Goal: Task Accomplishment & Management: Manage account settings

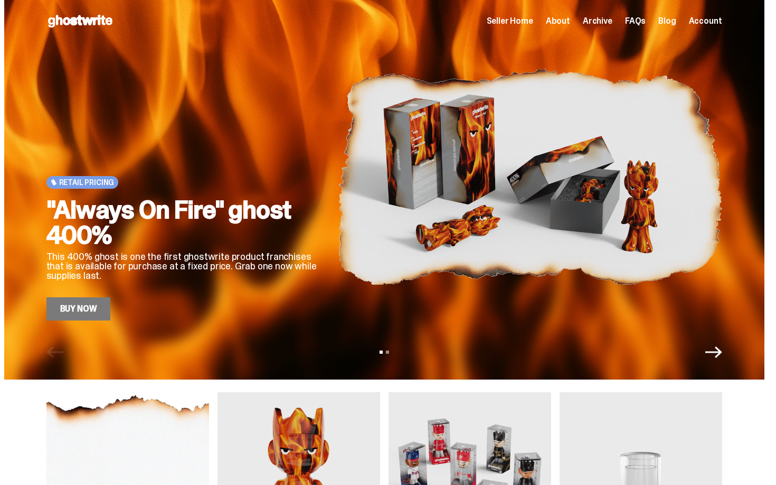
click at [602, 25] on span "Archive" at bounding box center [597, 21] width 30 height 8
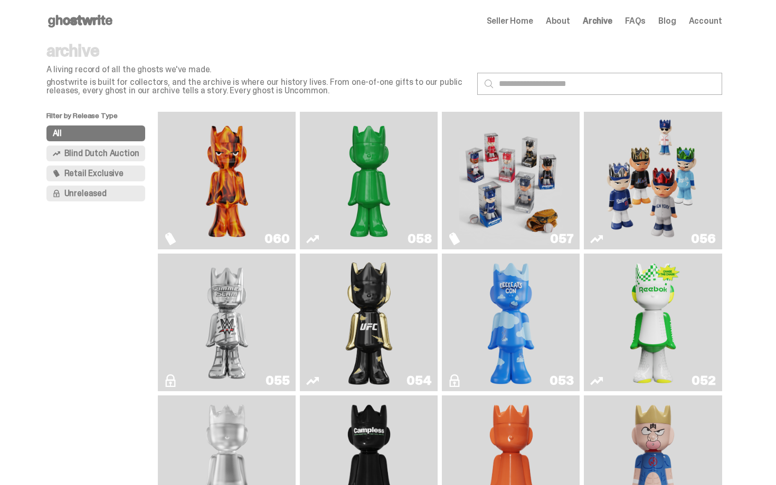
click at [642, 182] on img "Game Face (2025)" at bounding box center [652, 180] width 103 height 129
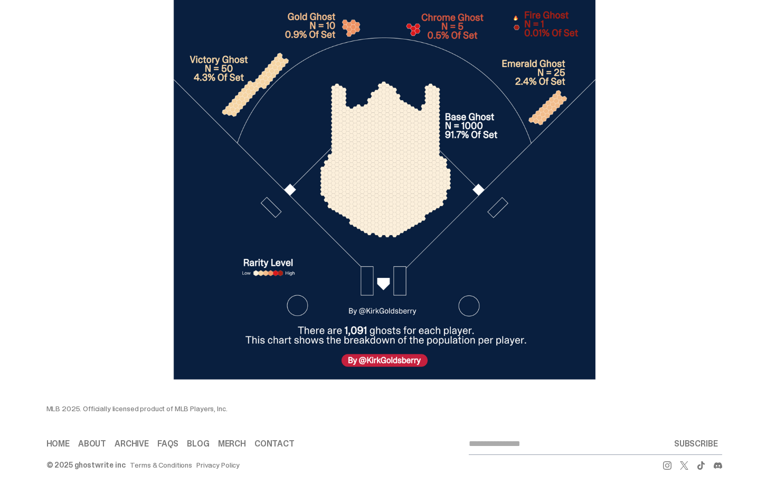
drag, startPoint x: 775, startPoint y: 117, endPoint x: 744, endPoint y: 468, distance: 353.3
click at [711, 308] on div at bounding box center [383, 189] width 675 height 390
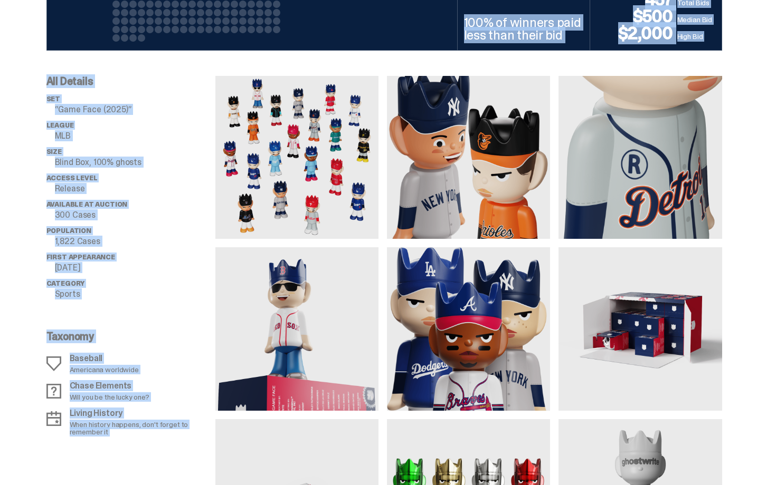
drag, startPoint x: 774, startPoint y: 449, endPoint x: 775, endPoint y: 109, distance: 340.3
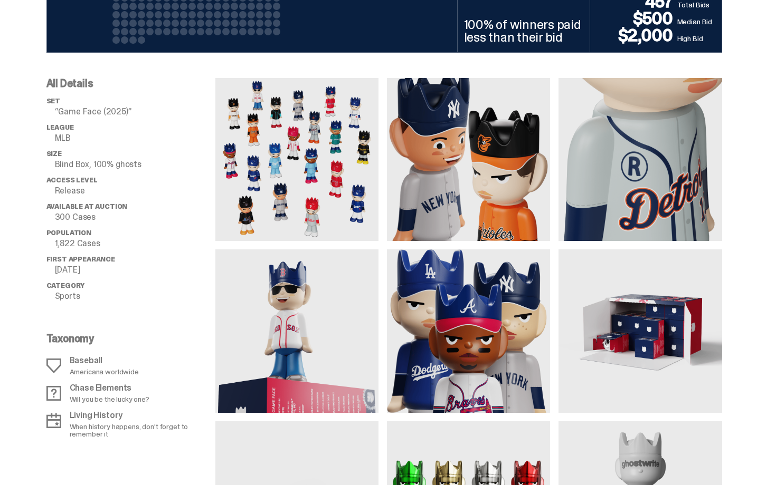
click at [744, 102] on div "All Details set “Game Face (2025)” League MLB Size Blind Box, 100% ghosts Acces…" at bounding box center [384, 319] width 768 height 532
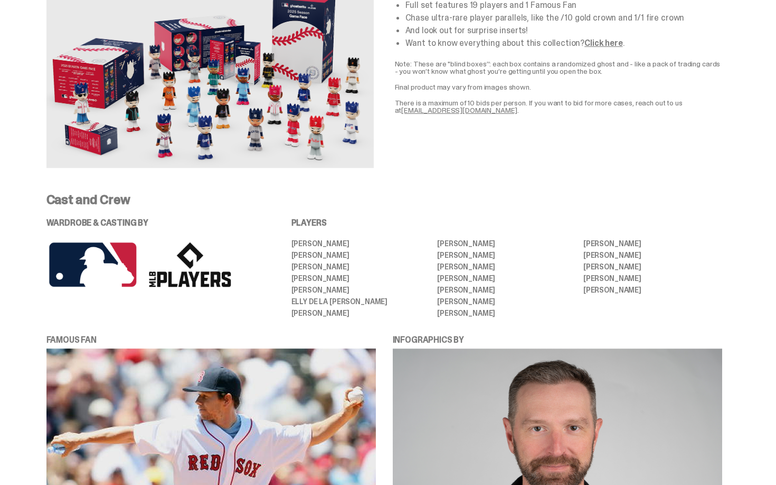
scroll to position [1982, 0]
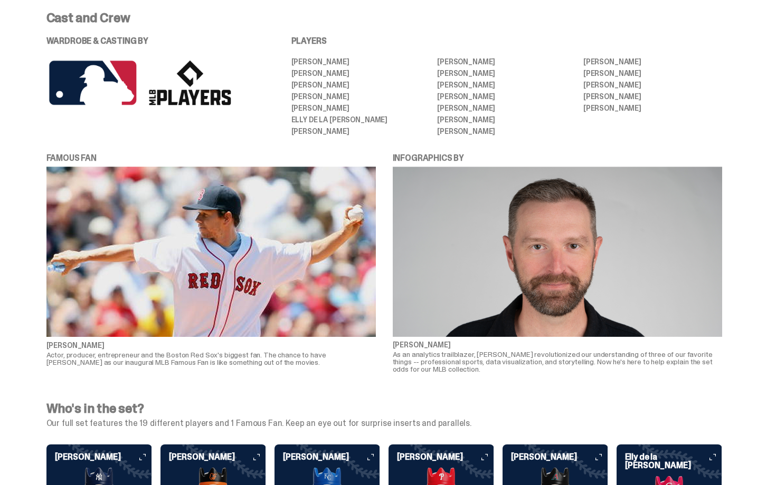
drag, startPoint x: 775, startPoint y: 191, endPoint x: 743, endPoint y: 284, distance: 98.1
click at [738, 274] on div "FAMOUS FAN MARK WAHLBERG Actor, producer, entrepreneur and the Boston Red Sox's…" at bounding box center [384, 271] width 768 height 238
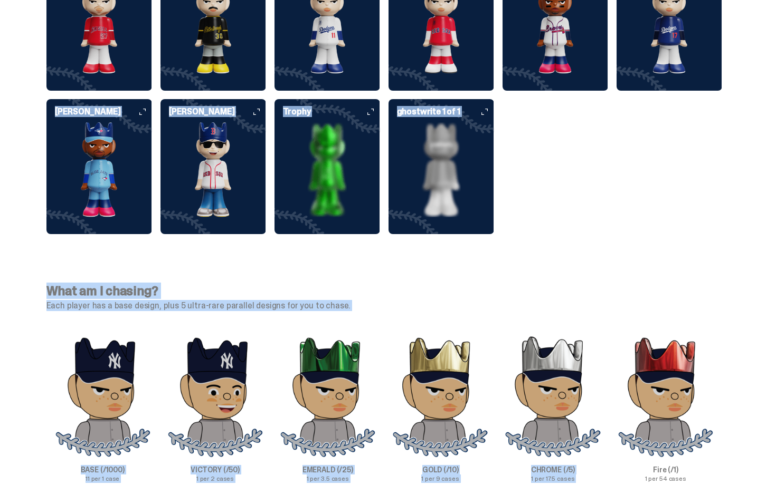
scroll to position [3091, 0]
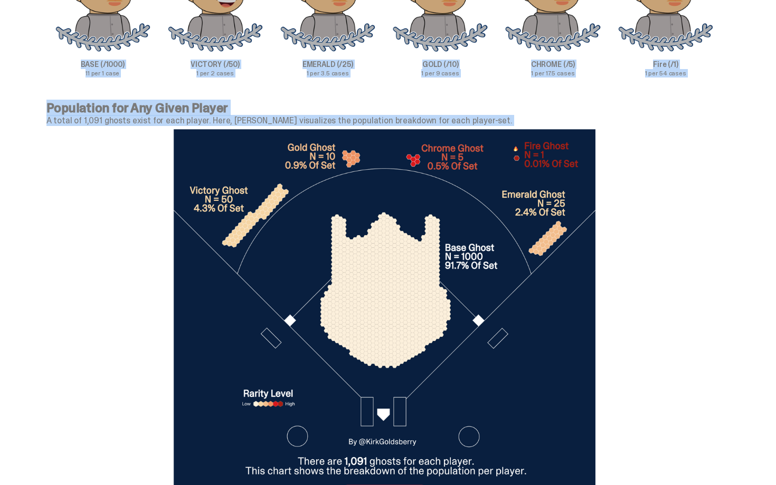
drag, startPoint x: 775, startPoint y: 300, endPoint x: 755, endPoint y: 439, distance: 140.6
click at [713, 336] on div at bounding box center [383, 320] width 675 height 390
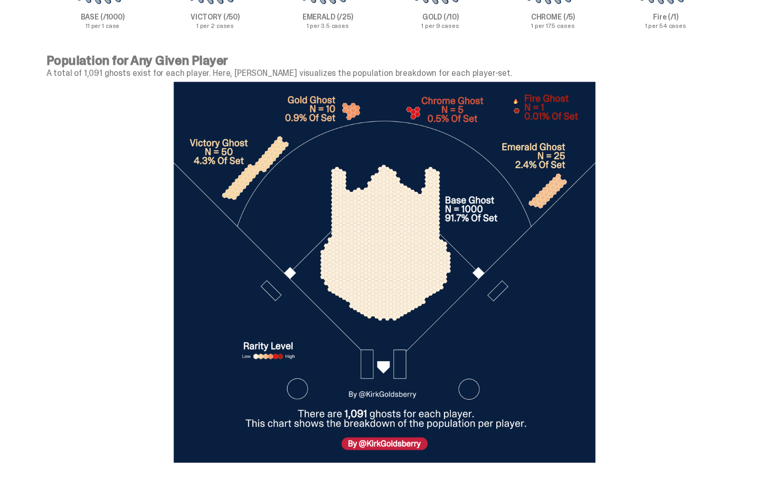
scroll to position [0, 0]
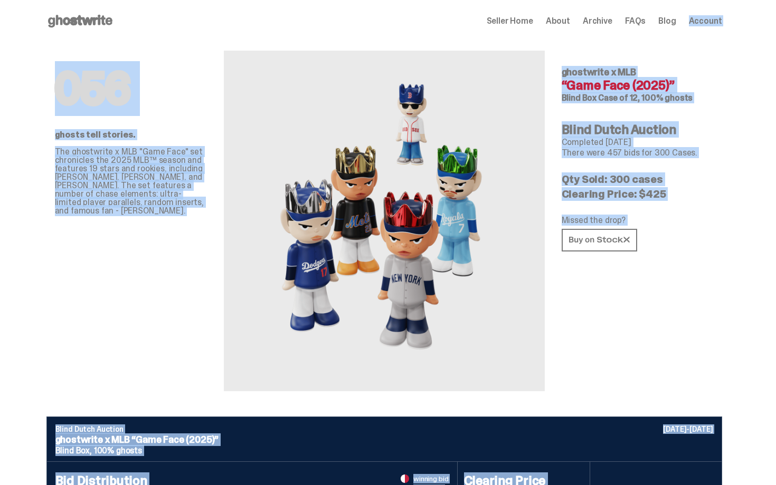
drag, startPoint x: 775, startPoint y: 415, endPoint x: 775, endPoint y: -19, distance: 434.2
click at [768, 0] on html "Open main menu Home Seller Home About Archive FAQs Blog Account Seller Home" at bounding box center [384, 242] width 768 height 485
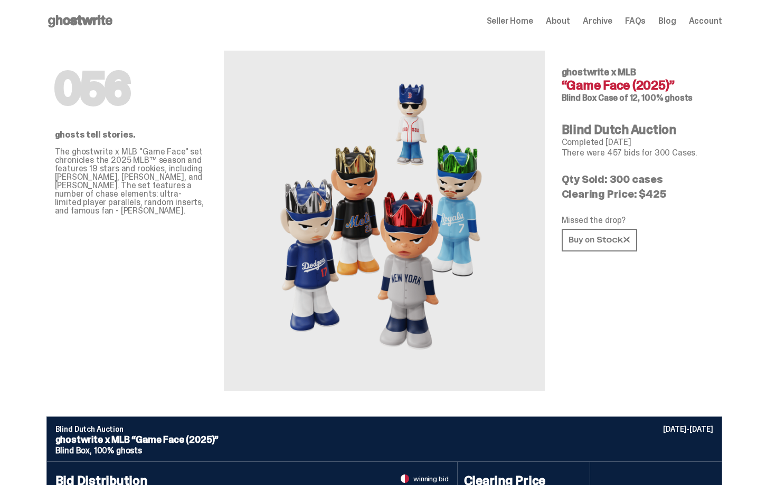
click at [682, 195] on p "Clearing Price: $425" at bounding box center [637, 194] width 152 height 11
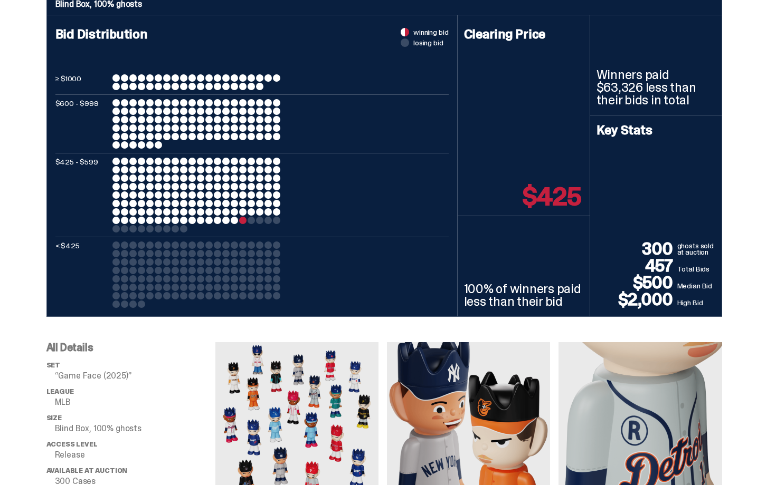
scroll to position [475, 0]
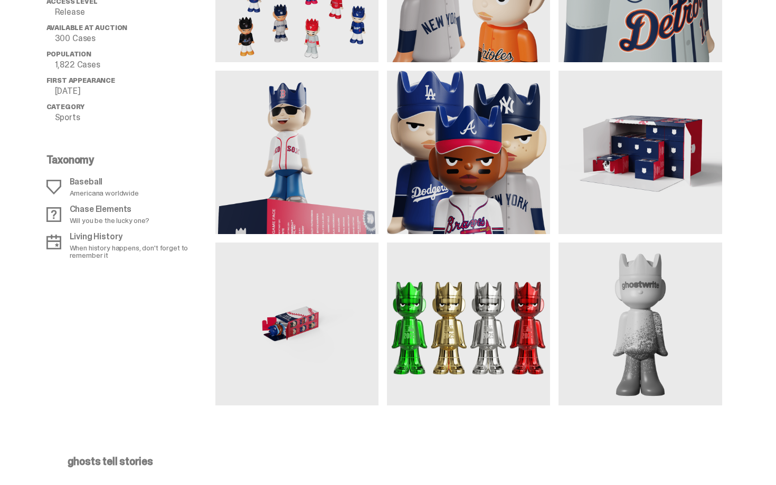
drag, startPoint x: 775, startPoint y: 82, endPoint x: 775, endPoint y: 138, distance: 55.9
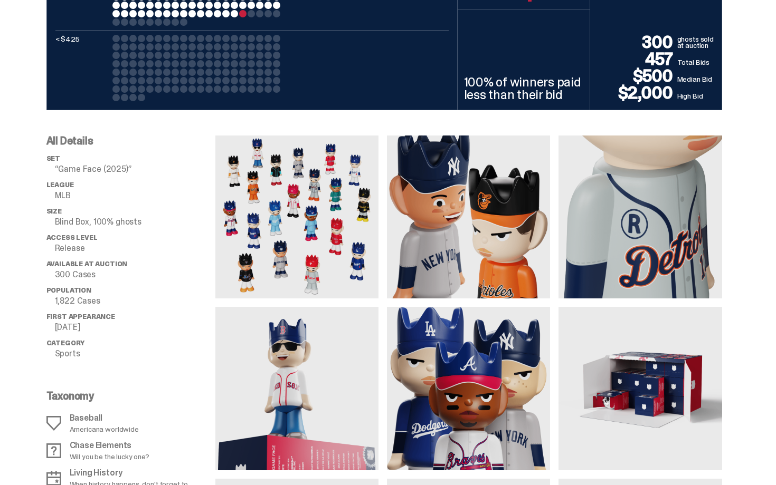
scroll to position [0, 0]
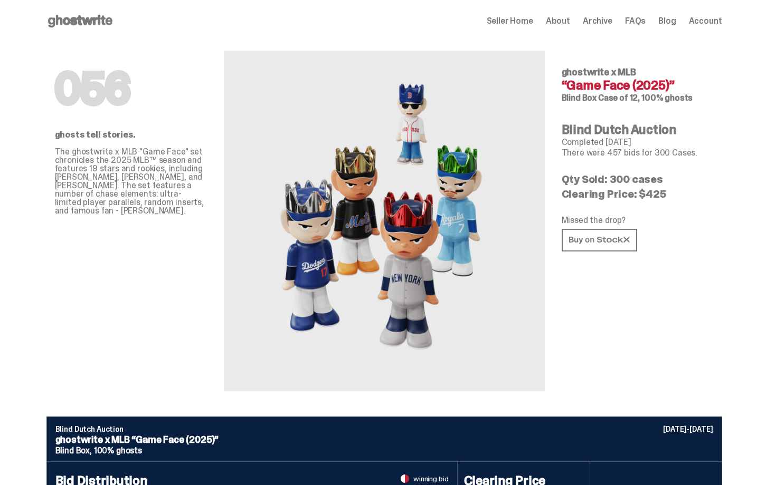
drag, startPoint x: 775, startPoint y: 107, endPoint x: 775, endPoint y: -19, distance: 126.1
click at [768, 0] on html "Open main menu Home Seller Home About Archive FAQs Blog Account Seller Home" at bounding box center [384, 242] width 768 height 485
click at [678, 120] on div "056 ghostwrite x MLB “Game Face (2025)” Blind Box Case of 12, 100% ghosts Blind…" at bounding box center [637, 216] width 152 height 349
click at [91, 21] on use at bounding box center [80, 21] width 64 height 13
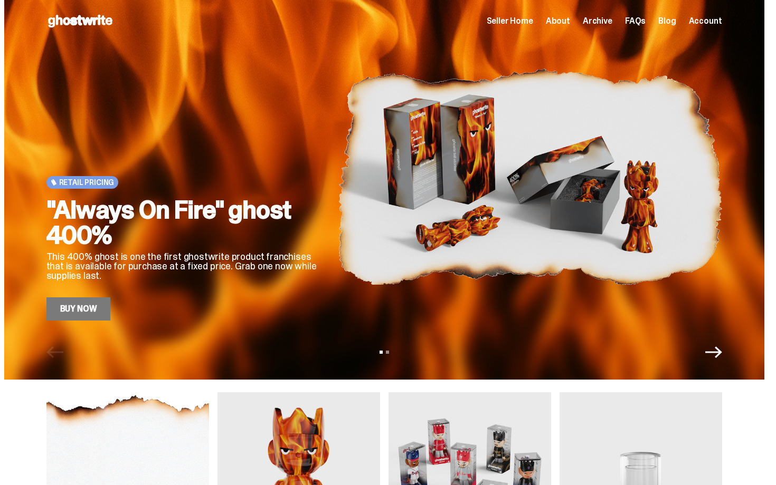
click at [532, 22] on span "Seller Home" at bounding box center [509, 21] width 46 height 8
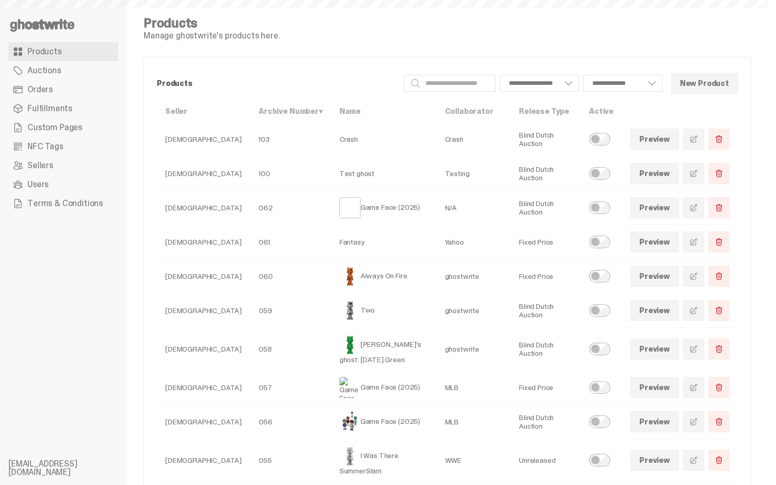
click at [75, 93] on link "Orders" at bounding box center [63, 89] width 110 height 19
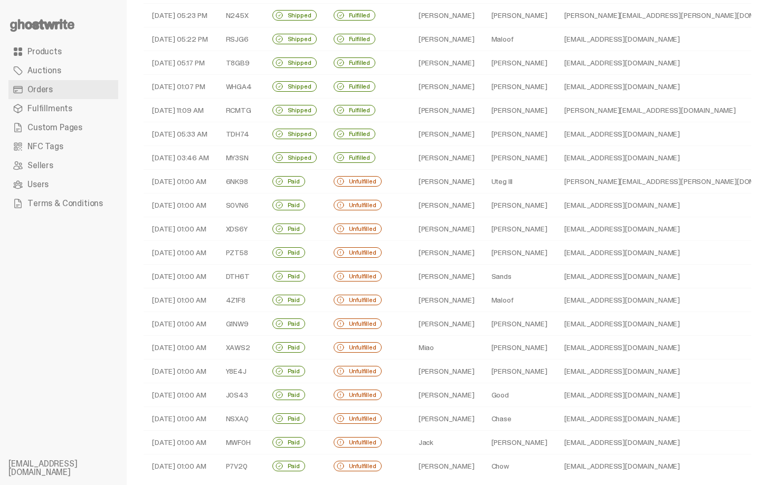
scroll to position [190, 0]
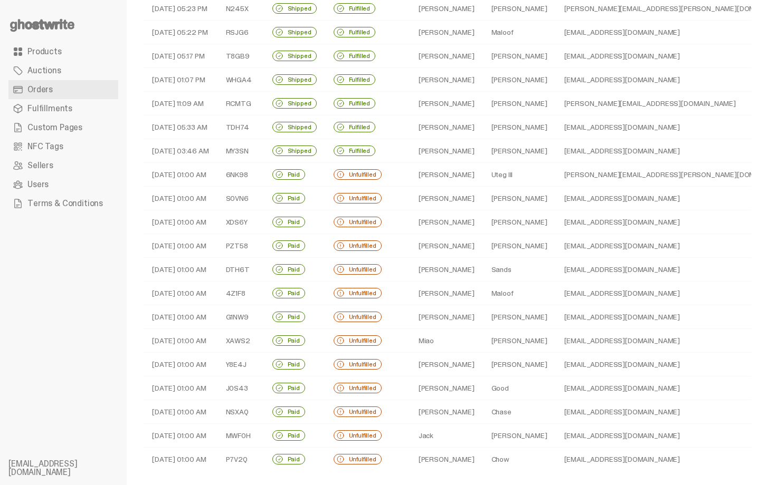
click at [414, 154] on td "[PERSON_NAME]" at bounding box center [446, 151] width 73 height 24
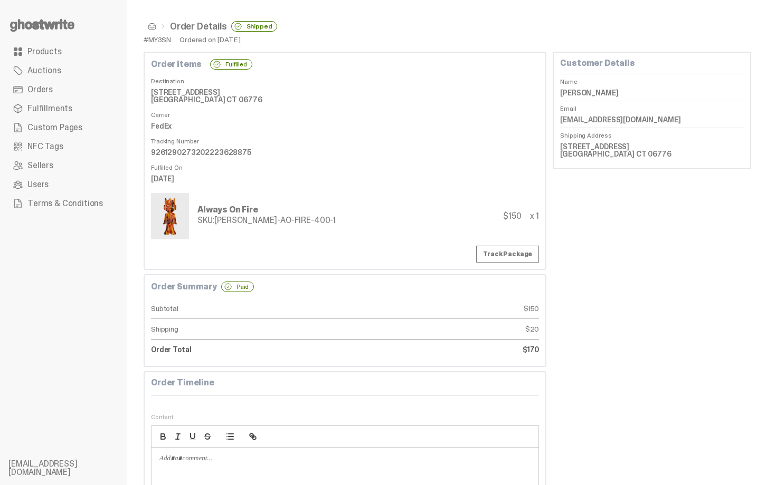
click at [152, 26] on span at bounding box center [152, 26] width 8 height 8
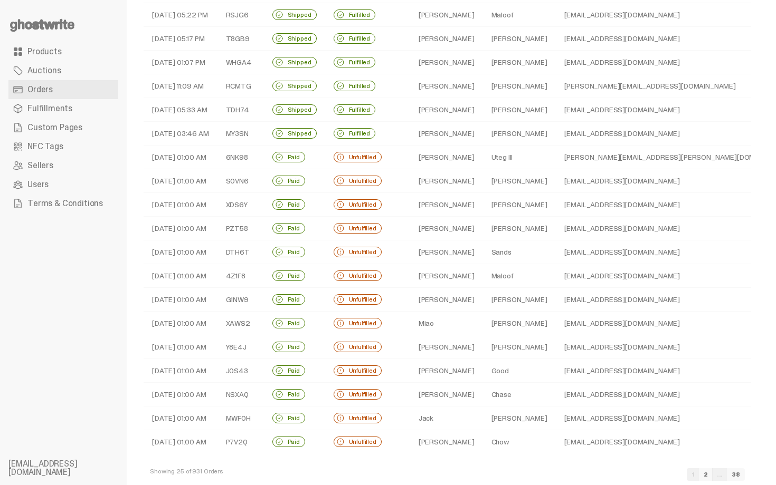
scroll to position [205, 0]
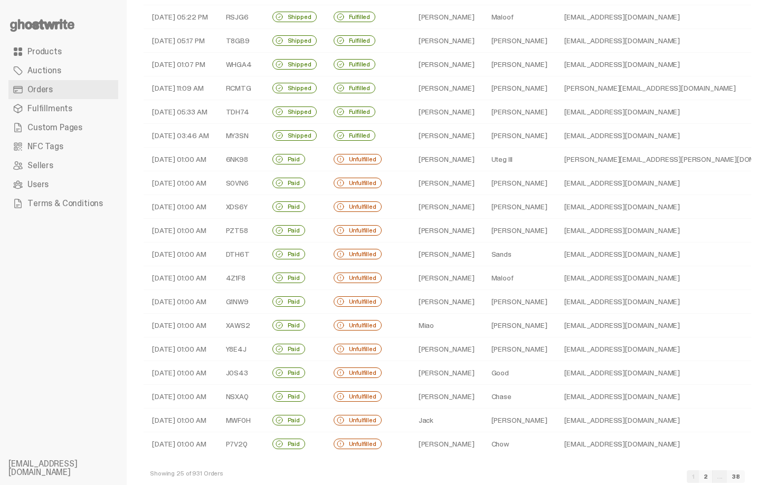
click at [390, 157] on td "Unfulfilled" at bounding box center [367, 160] width 85 height 24
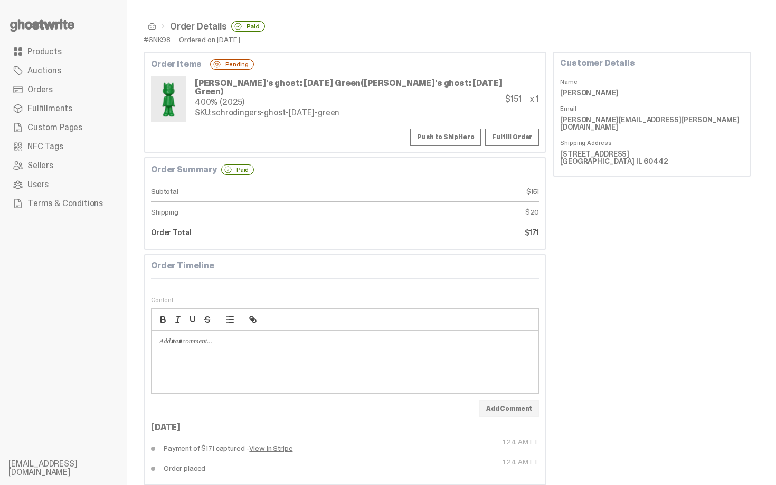
click at [274, 109] on div "SKU: schrodingers-ghost-[DATE]-green" at bounding box center [350, 113] width 311 height 8
click at [279, 90] on div "[PERSON_NAME]'s ghost: [DATE] Green ([PERSON_NAME]'s ghost: [DATE] Green)" at bounding box center [350, 87] width 311 height 17
click at [279, 114] on div "[PERSON_NAME]'s ghost: [DATE] Green ([PERSON_NAME]'s ghost: [DATE] Green) 400% …" at bounding box center [350, 99] width 311 height 40
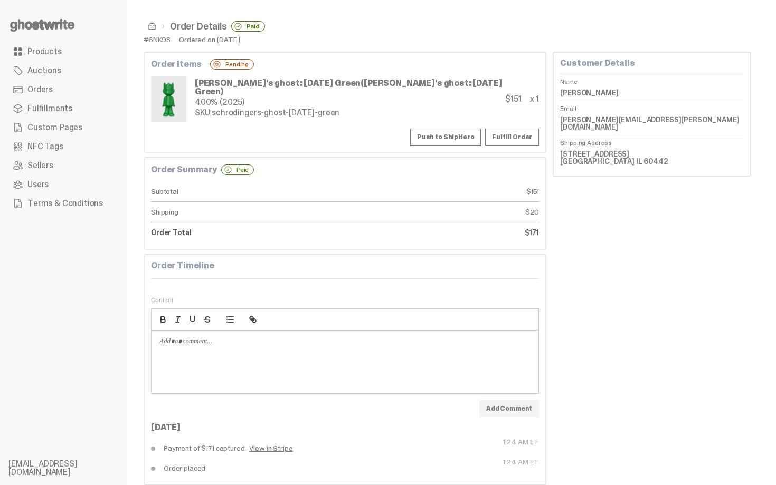
click at [279, 114] on div "[PERSON_NAME]'s ghost: [DATE] Green ([PERSON_NAME]'s ghost: [DATE] Green) 400% …" at bounding box center [350, 99] width 311 height 40
click at [276, 99] on div "400% (2025)" at bounding box center [350, 102] width 311 height 8
drag, startPoint x: 348, startPoint y: 107, endPoint x: 215, endPoint y: 108, distance: 132.4
click at [215, 109] on div "SKU: schrodingers-ghost-[DATE]-green" at bounding box center [350, 113] width 311 height 8
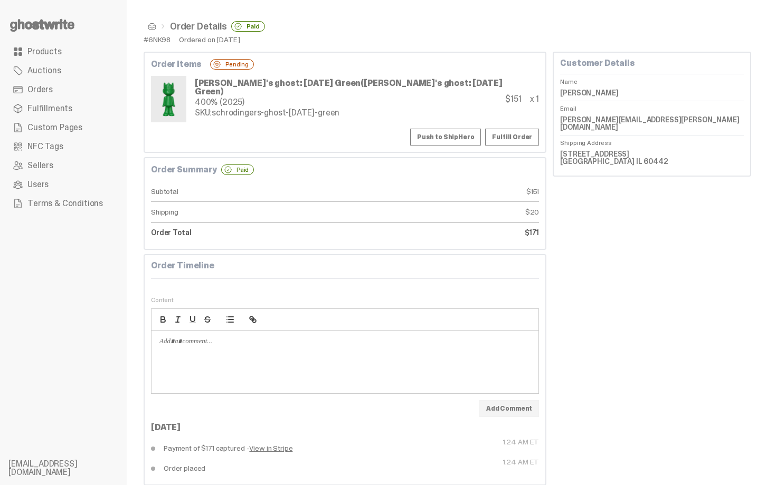
copy div "schrodingers-ghost-[DATE]-green"
click at [434, 136] on button "Push to ShipHero" at bounding box center [445, 137] width 71 height 17
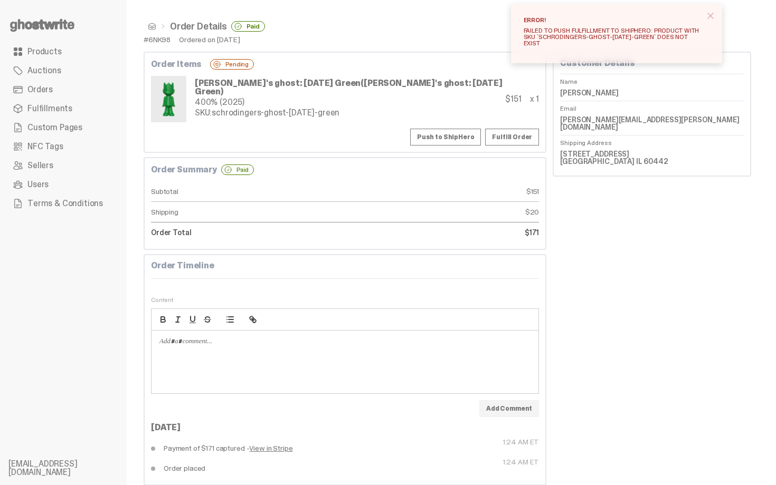
click at [405, 138] on div "Push to ShipHero Fulfill Order" at bounding box center [345, 137] width 388 height 17
click at [476, 135] on button "Push to ShipHero" at bounding box center [445, 137] width 71 height 17
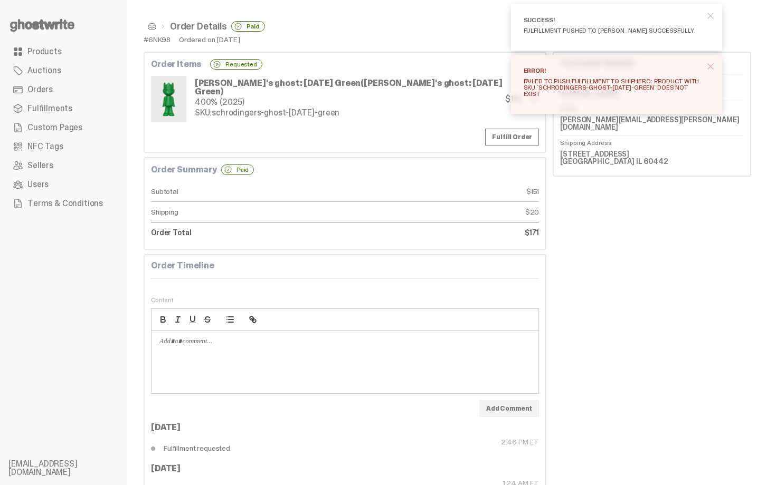
click at [148, 22] on span at bounding box center [152, 26] width 8 height 8
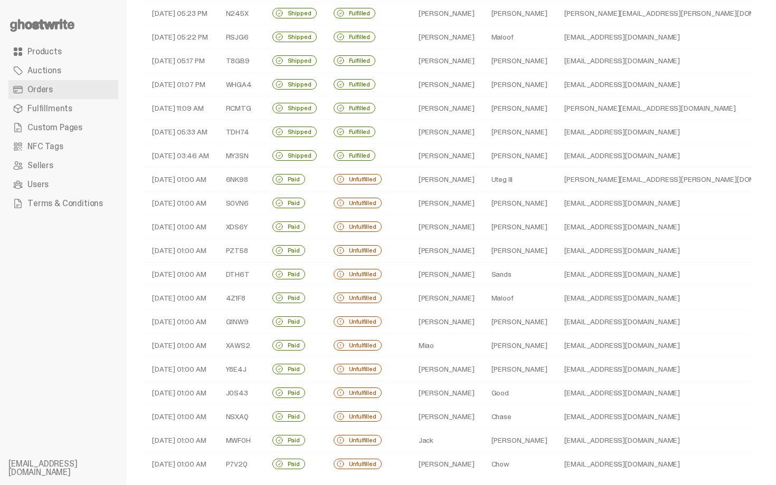
scroll to position [184, 0]
click at [449, 172] on td "[PERSON_NAME]" at bounding box center [446, 181] width 73 height 24
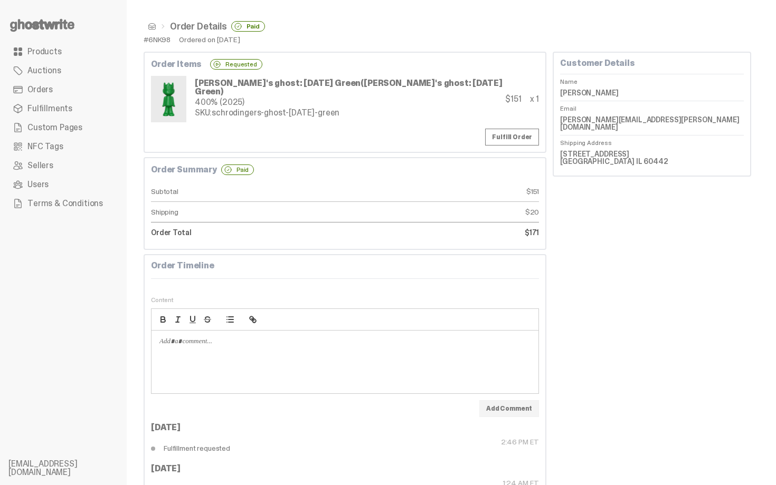
click at [151, 25] on span at bounding box center [152, 26] width 8 height 8
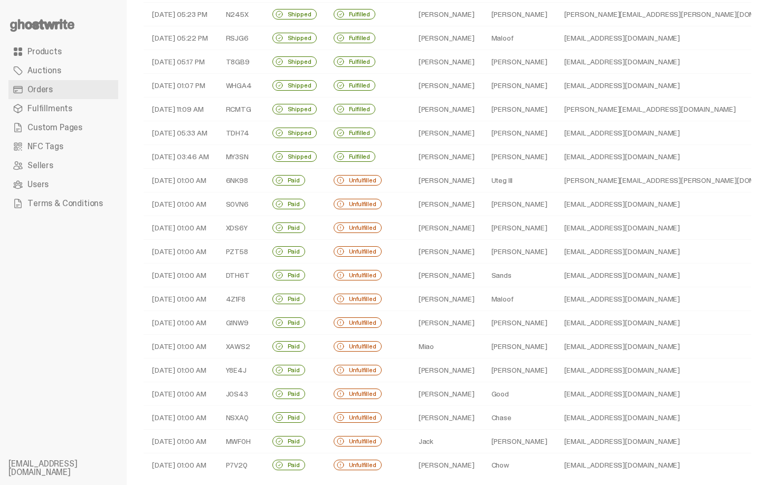
click at [406, 204] on td "Unfulfilled" at bounding box center [367, 205] width 85 height 24
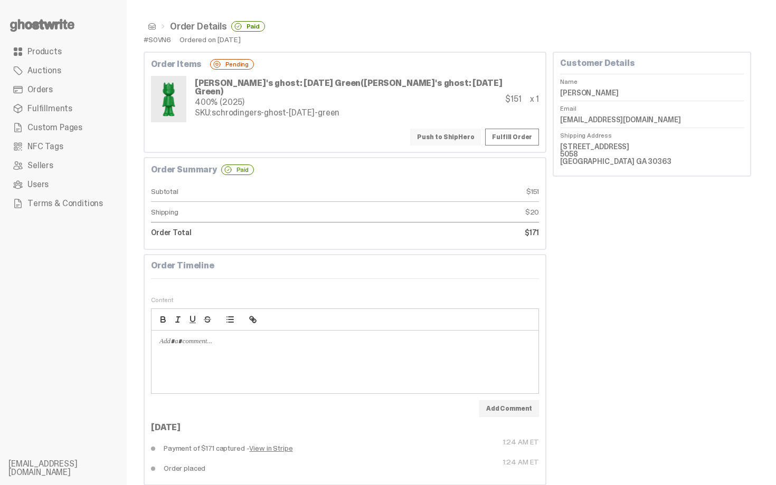
click at [448, 139] on button "Push to ShipHero" at bounding box center [445, 137] width 71 height 17
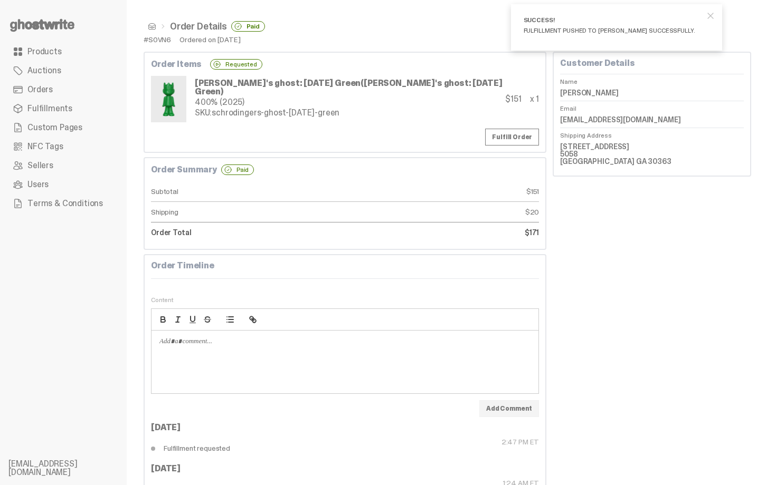
click at [151, 26] on span at bounding box center [152, 26] width 8 height 8
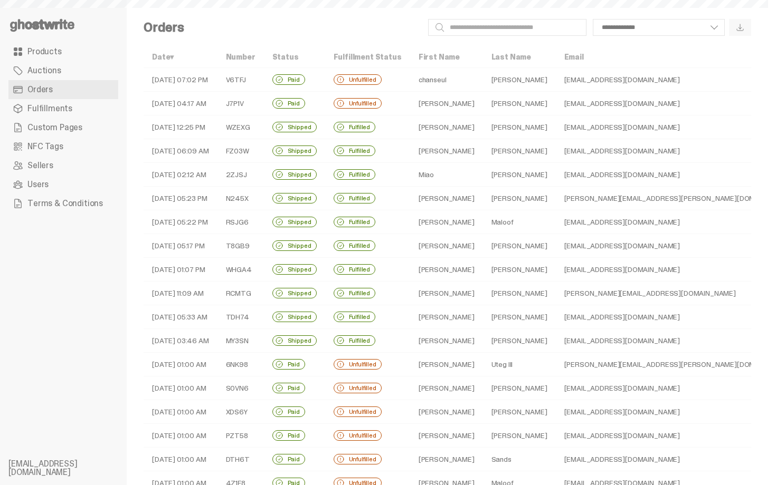
scroll to position [184, 0]
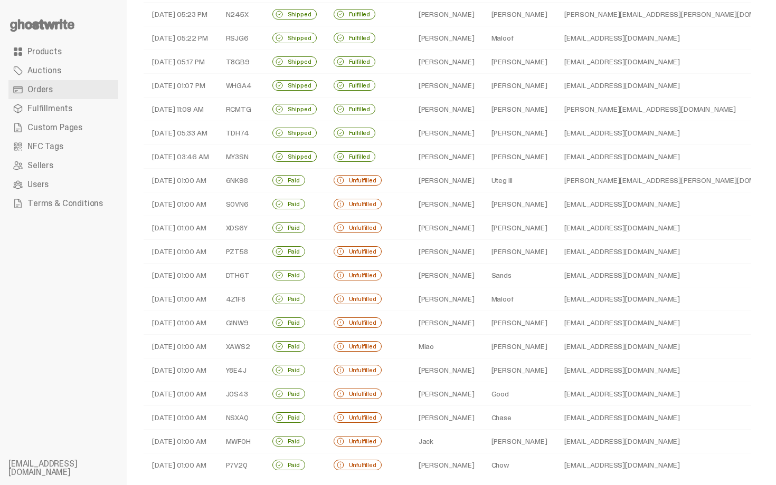
click at [448, 229] on td "[PERSON_NAME]" at bounding box center [446, 228] width 73 height 24
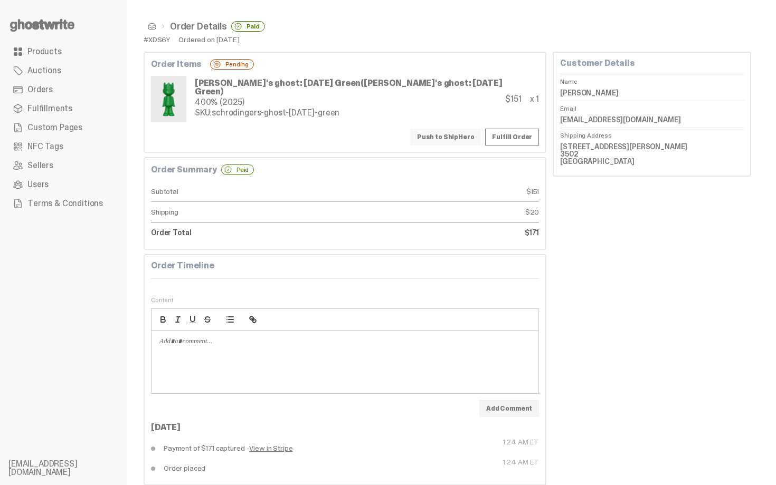
click at [443, 137] on button "Push to ShipHero" at bounding box center [445, 137] width 71 height 17
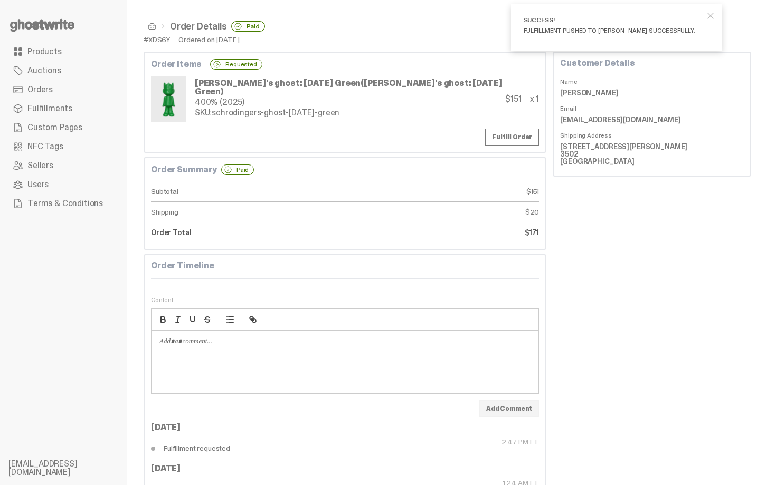
click at [152, 25] on span at bounding box center [152, 26] width 8 height 8
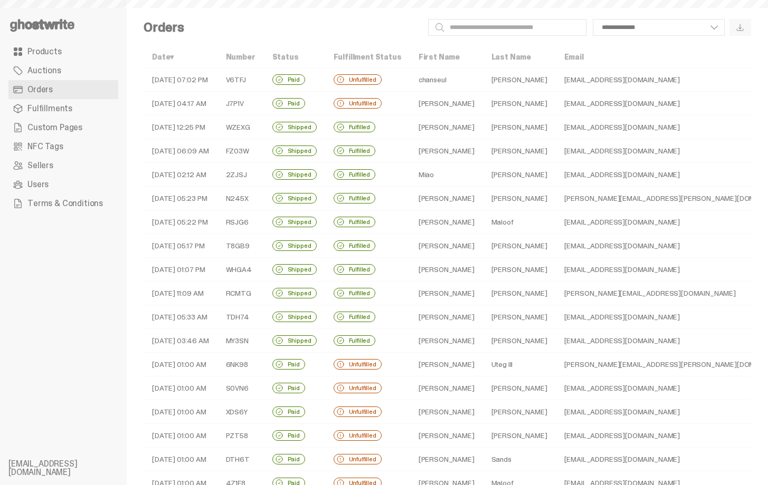
scroll to position [184, 0]
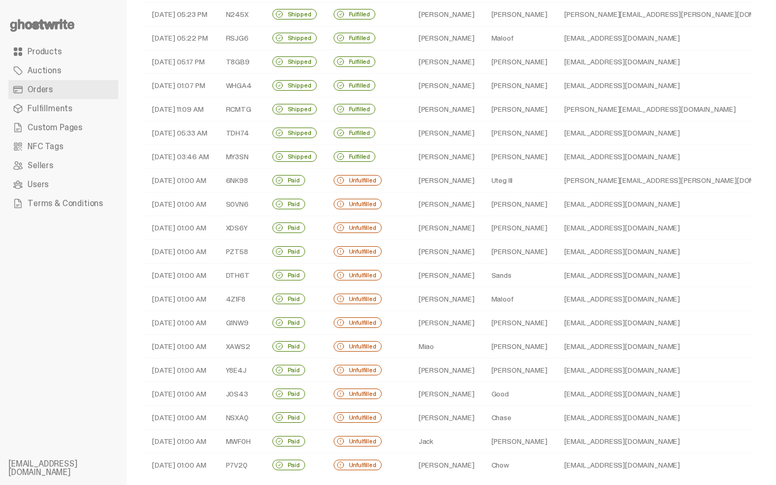
click at [435, 245] on td "[PERSON_NAME]" at bounding box center [446, 252] width 73 height 24
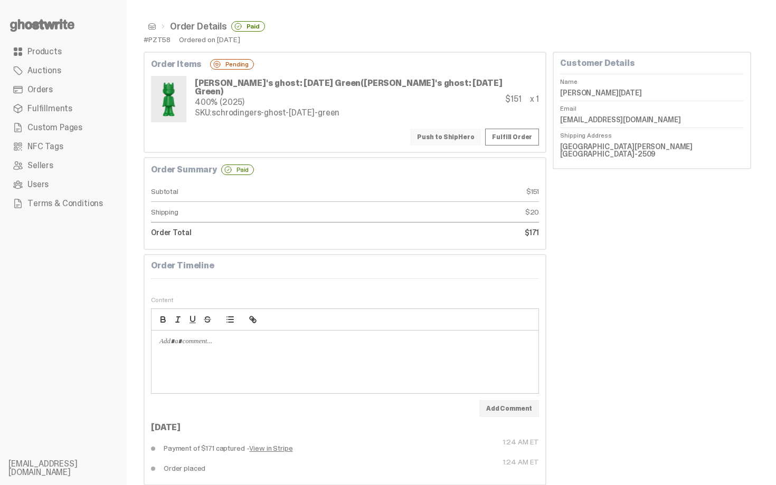
click at [438, 132] on button "Push to ShipHero" at bounding box center [445, 137] width 71 height 17
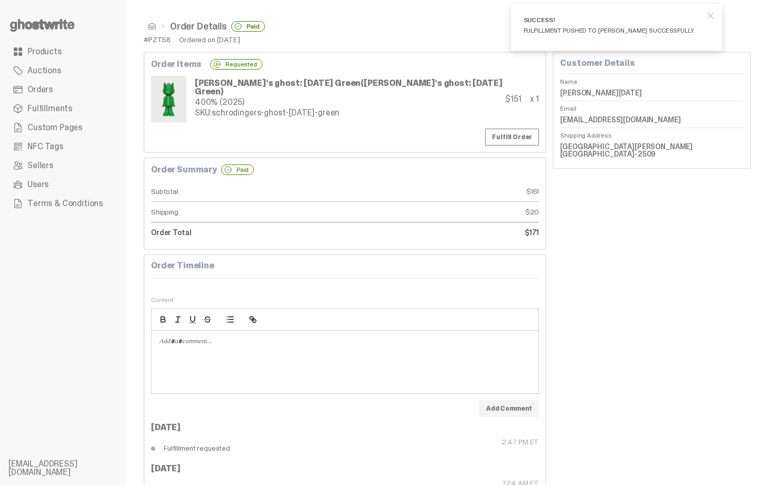
click at [150, 26] on span at bounding box center [152, 26] width 8 height 8
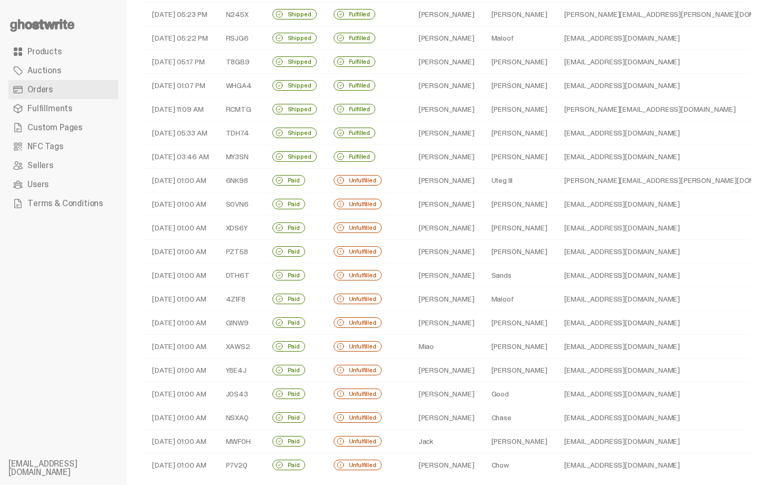
click at [433, 282] on td "[PERSON_NAME]" at bounding box center [446, 276] width 73 height 24
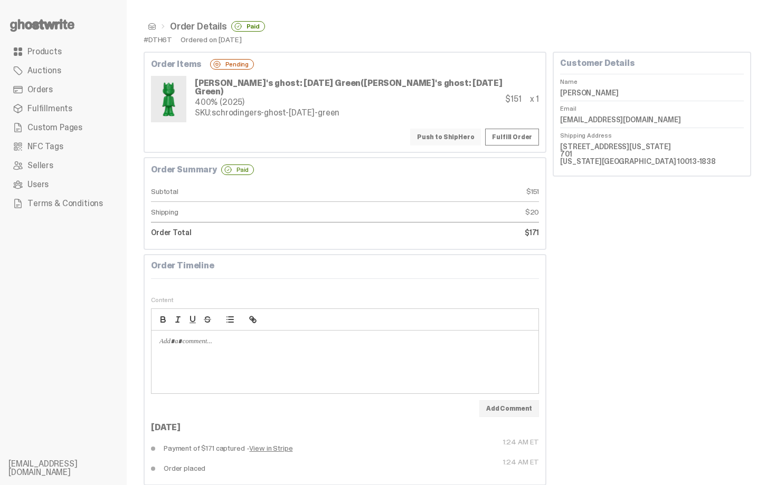
click at [434, 141] on button "Push to ShipHero" at bounding box center [445, 137] width 71 height 17
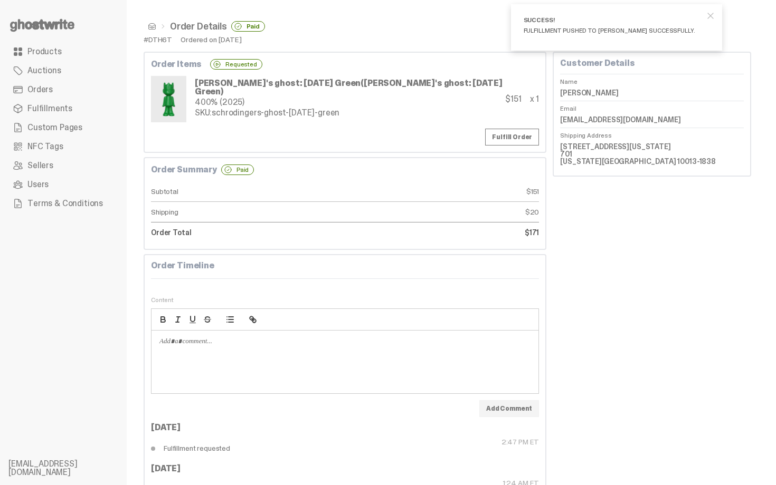
click at [150, 26] on span at bounding box center [152, 26] width 8 height 8
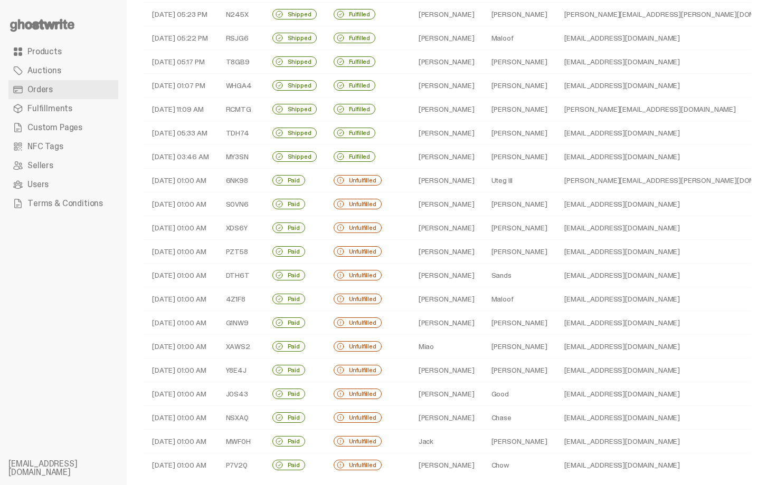
click at [436, 301] on td "[PERSON_NAME]" at bounding box center [446, 300] width 73 height 24
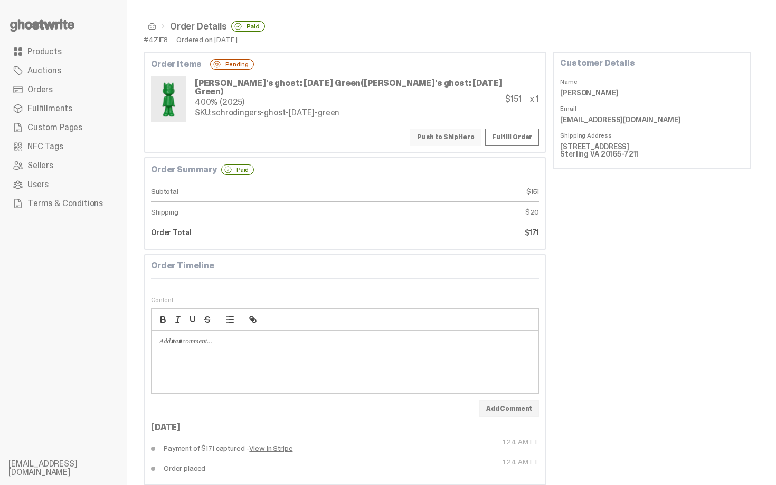
click at [443, 136] on button "Push to ShipHero" at bounding box center [445, 137] width 71 height 17
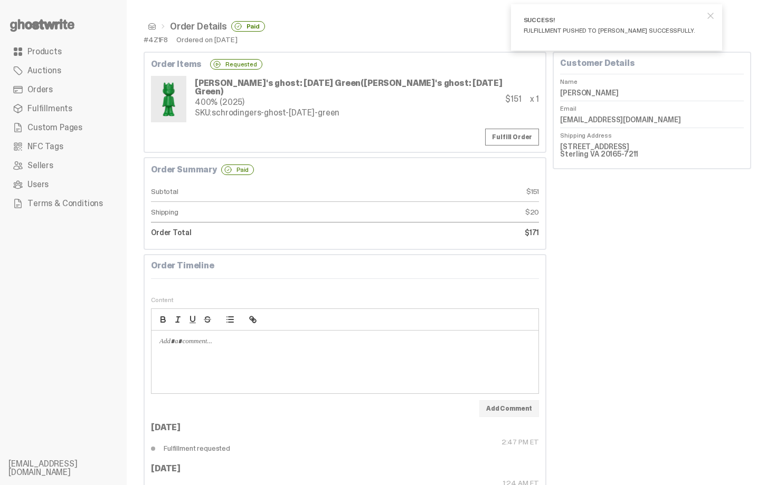
click at [155, 30] on span at bounding box center [152, 26] width 8 height 8
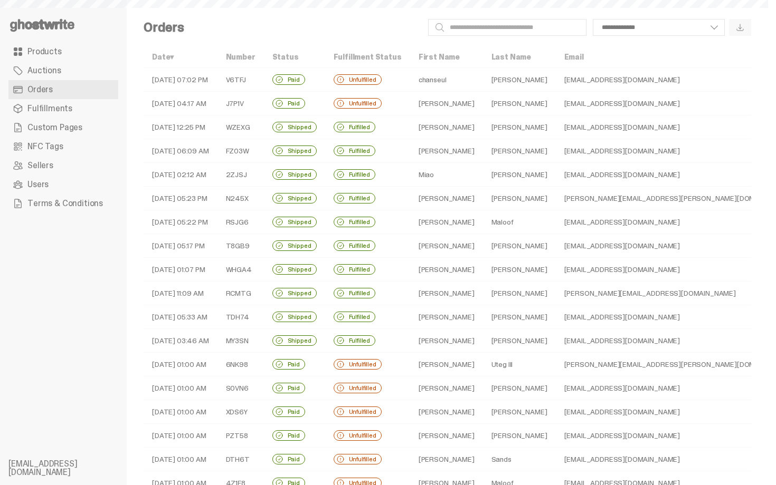
scroll to position [184, 0]
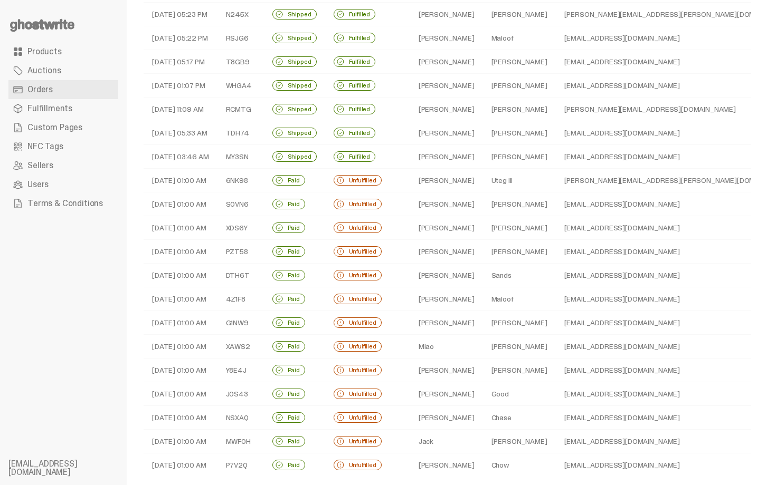
click at [460, 321] on td "[PERSON_NAME]" at bounding box center [446, 323] width 73 height 24
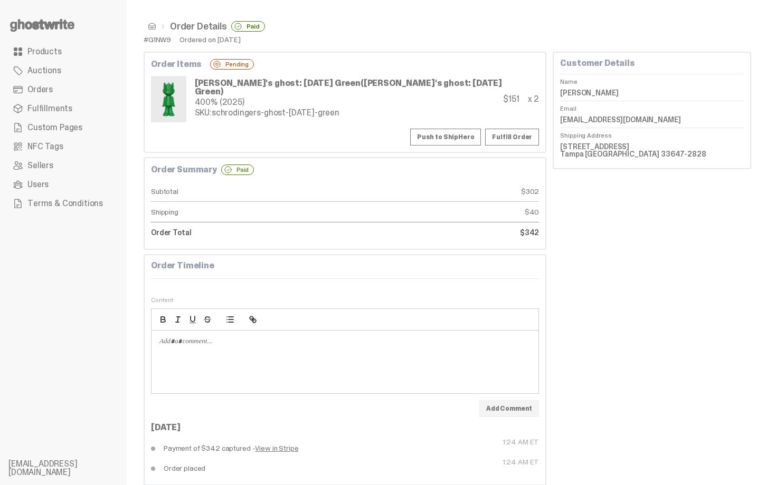
click at [447, 150] on div "Order Items Pending [PERSON_NAME]'s ghost: [DATE] Green ([PERSON_NAME]'s ghost:…" at bounding box center [345, 102] width 403 height 101
click at [447, 144] on button "Push to ShipHero" at bounding box center [445, 137] width 71 height 17
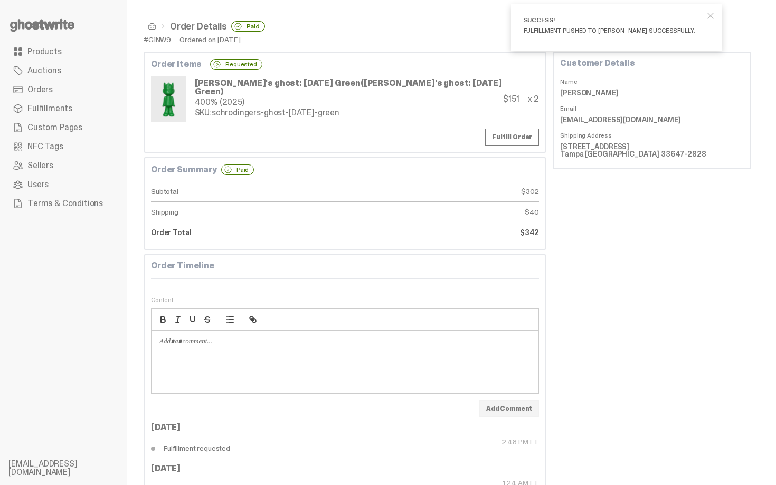
click at [149, 25] on span at bounding box center [152, 26] width 8 height 8
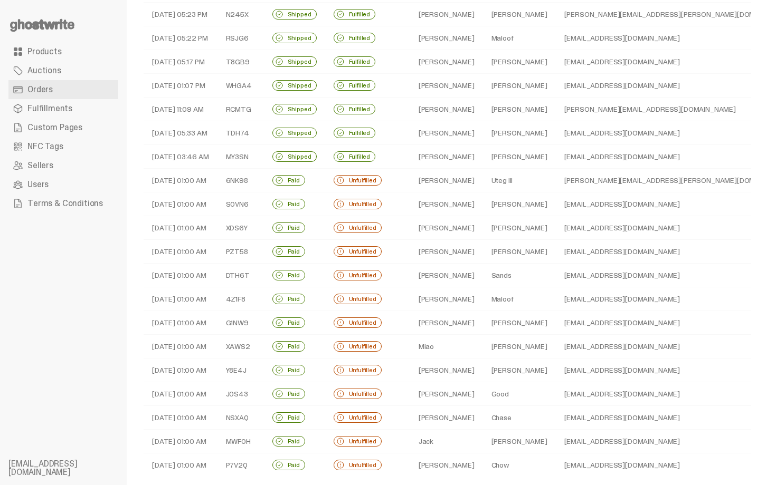
click at [455, 360] on td "[PERSON_NAME]" at bounding box center [446, 371] width 73 height 24
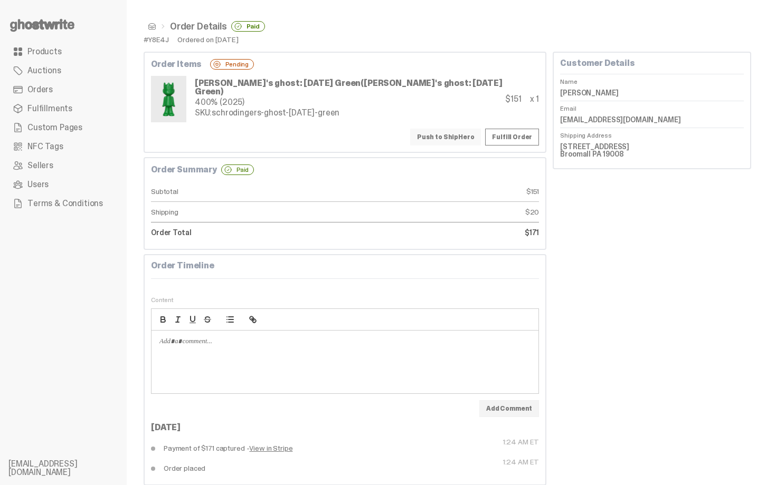
click at [445, 140] on button "Push to ShipHero" at bounding box center [445, 137] width 71 height 17
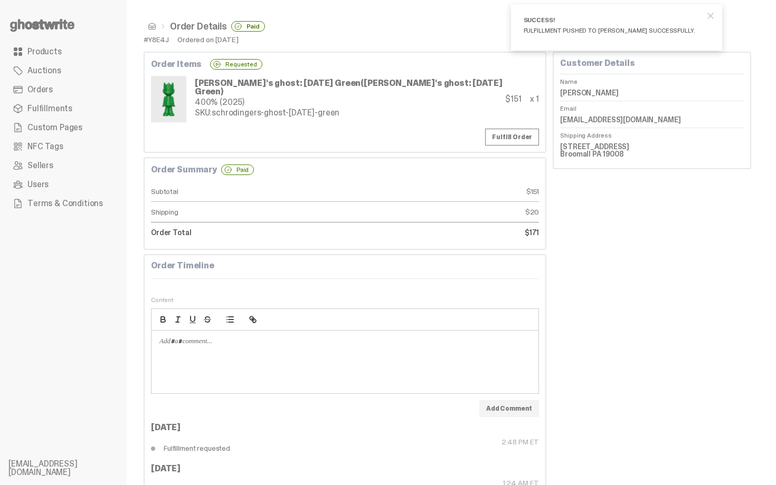
click at [153, 29] on span at bounding box center [152, 26] width 8 height 8
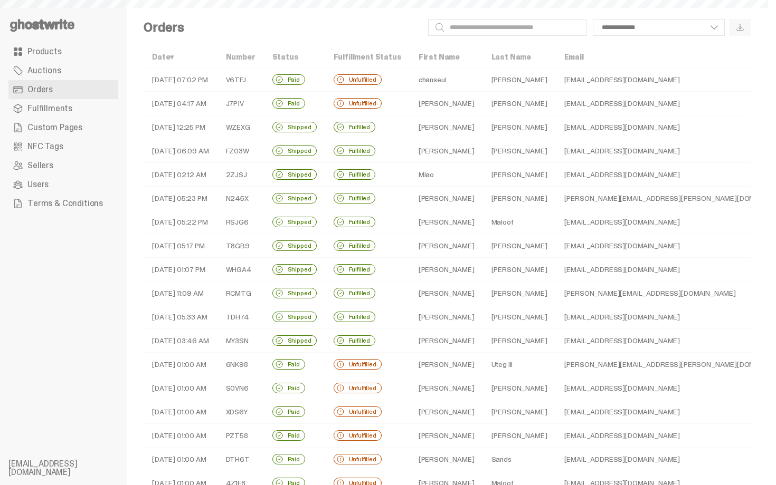
scroll to position [184, 0]
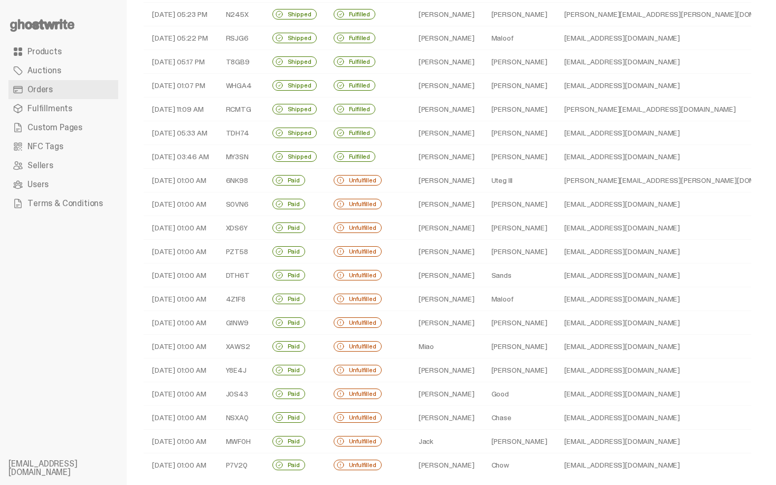
click at [451, 338] on td "Miao" at bounding box center [446, 347] width 73 height 24
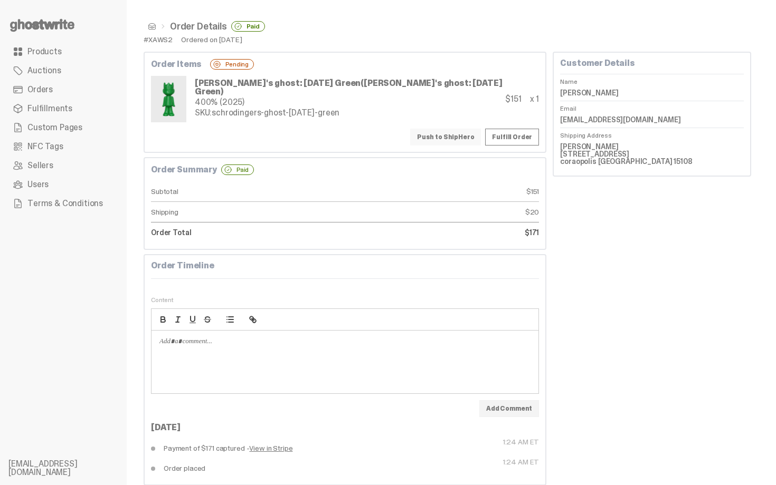
click at [447, 145] on button "Push to ShipHero" at bounding box center [445, 137] width 71 height 17
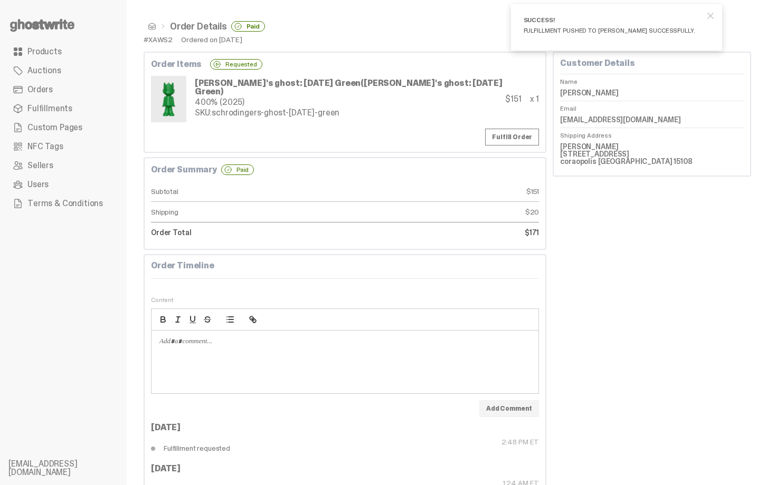
click at [151, 24] on span at bounding box center [152, 26] width 8 height 8
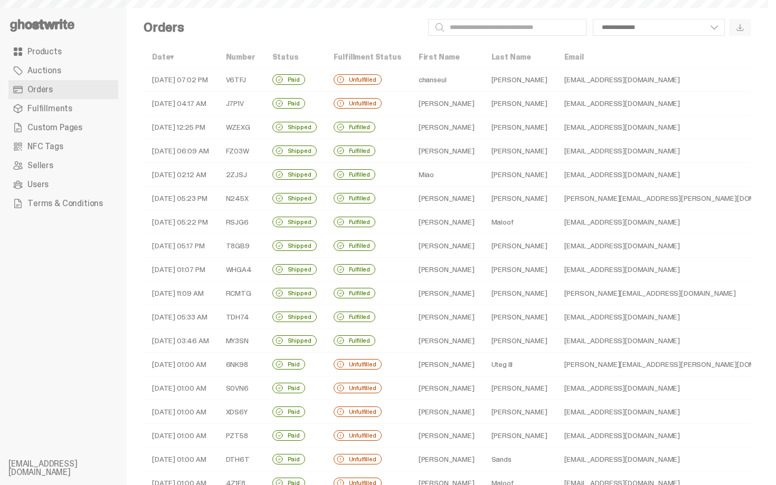
scroll to position [184, 0]
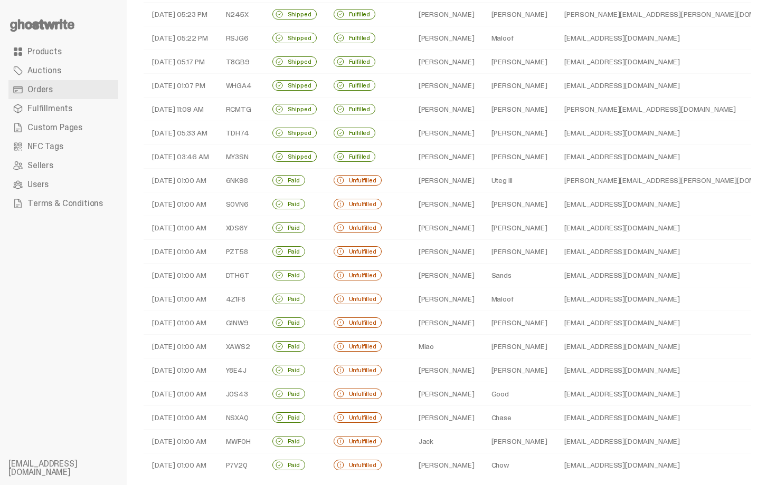
click at [449, 400] on td "[PERSON_NAME]" at bounding box center [446, 394] width 73 height 24
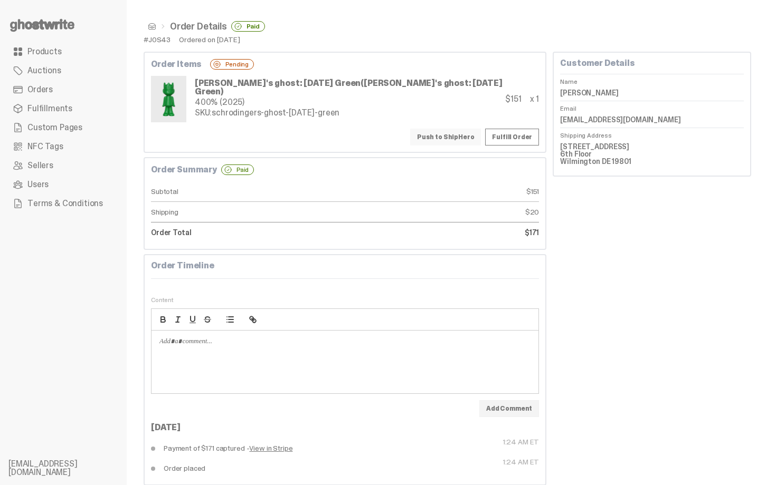
click at [445, 136] on button "Push to ShipHero" at bounding box center [445, 137] width 71 height 17
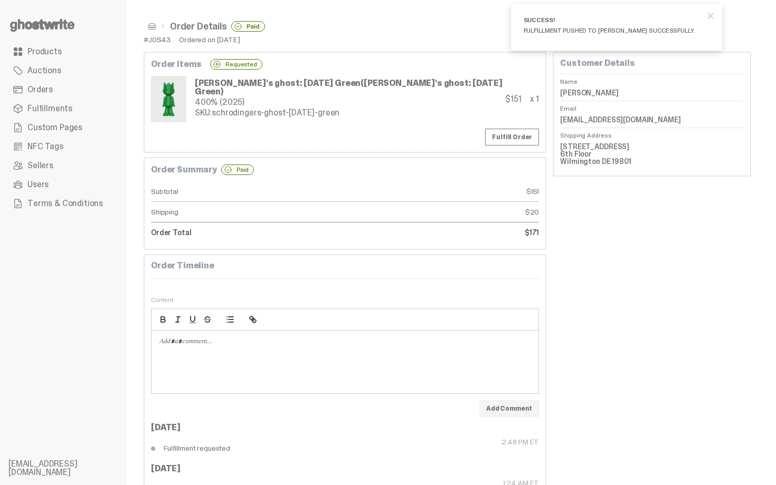
click at [152, 27] on span at bounding box center [152, 26] width 8 height 8
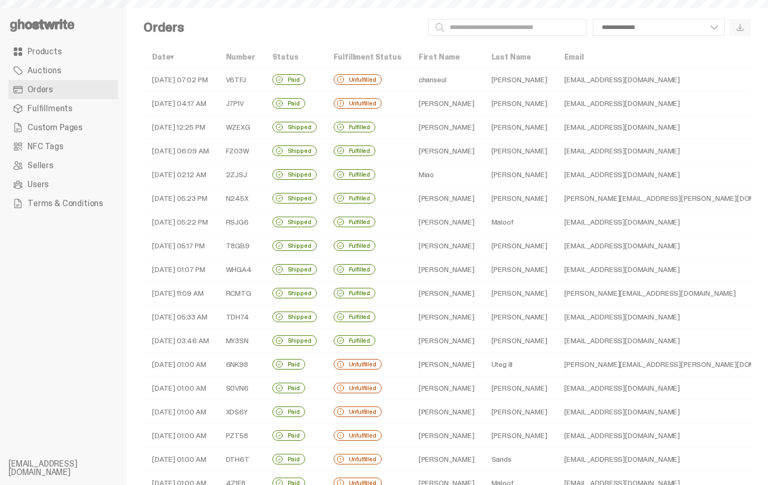
scroll to position [184, 0]
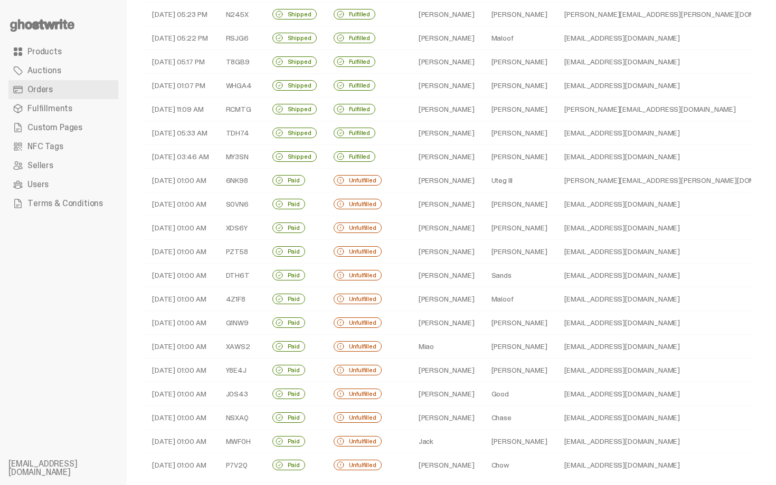
click at [439, 417] on td "[PERSON_NAME]" at bounding box center [446, 418] width 73 height 24
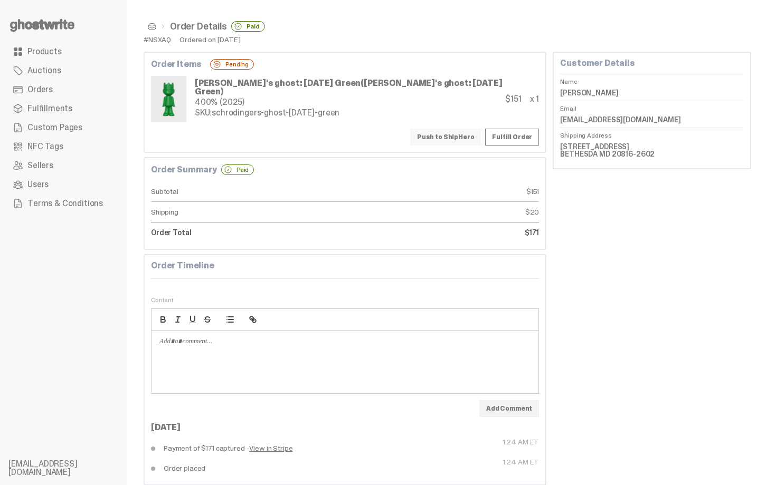
click at [450, 142] on button "Push to ShipHero" at bounding box center [445, 137] width 71 height 17
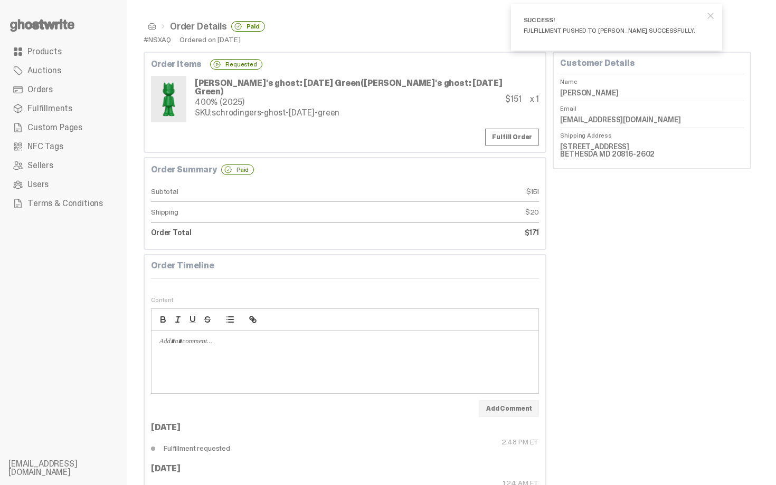
click at [153, 28] on span at bounding box center [152, 26] width 8 height 8
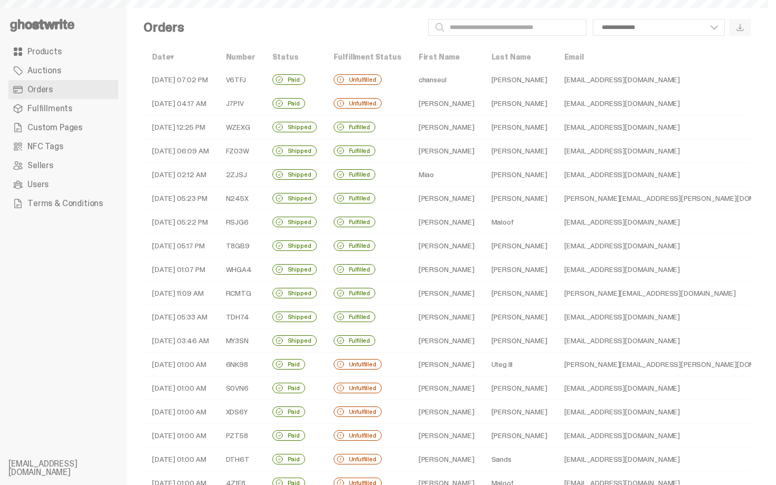
scroll to position [184, 0]
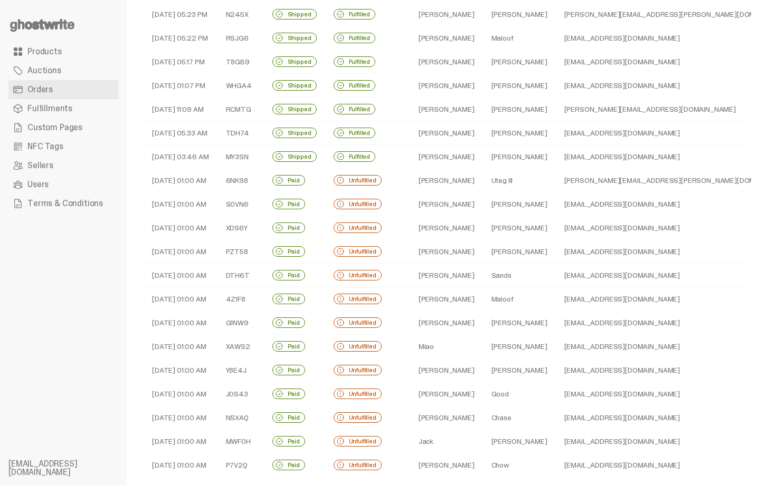
click at [430, 442] on td "Jack" at bounding box center [446, 442] width 73 height 24
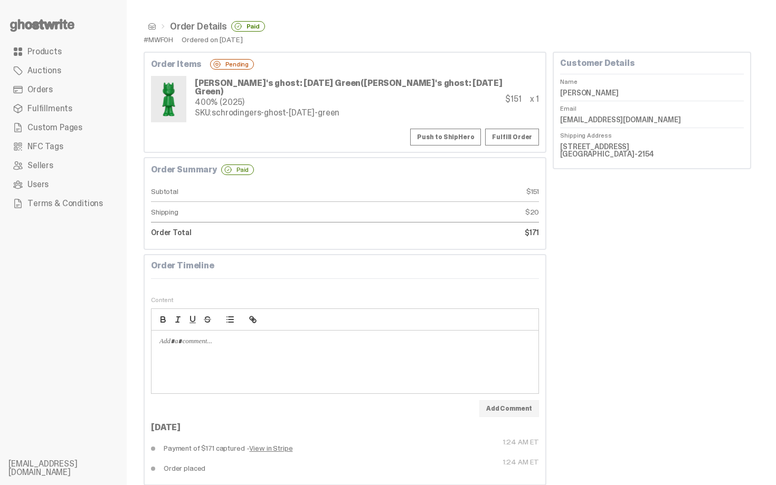
scroll to position [17, 0]
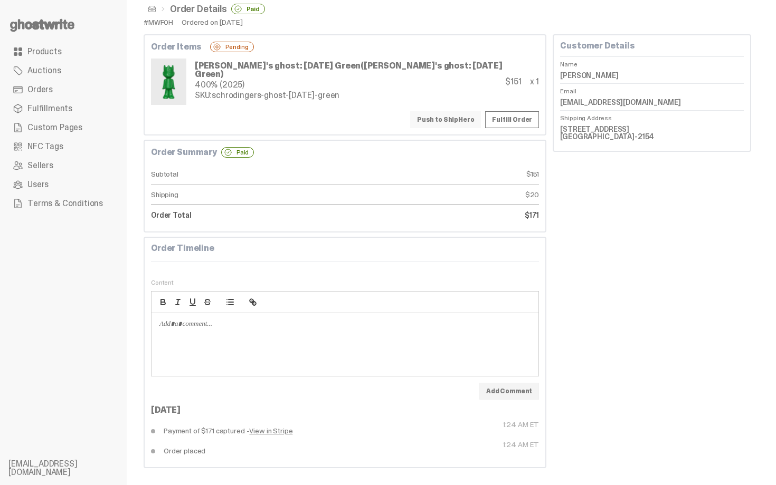
click at [455, 127] on button "Push to ShipHero" at bounding box center [445, 119] width 71 height 17
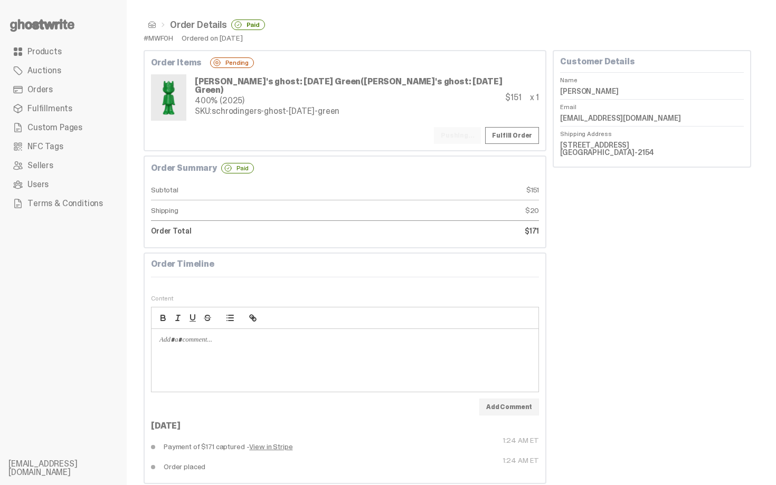
scroll to position [0, 0]
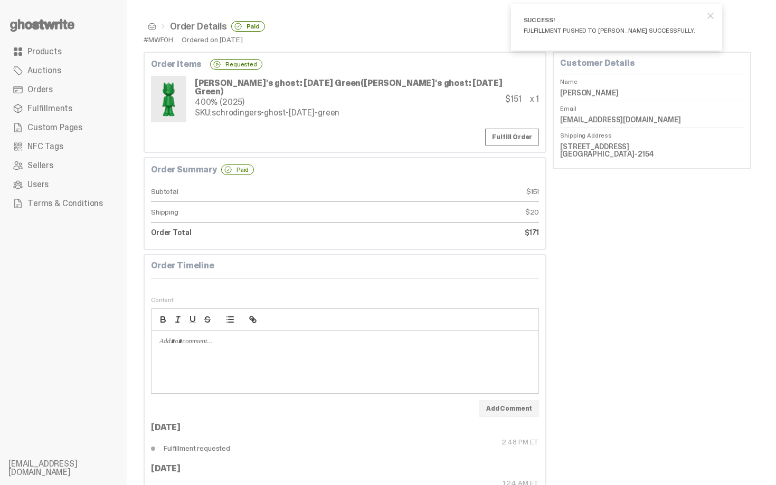
click at [153, 28] on span at bounding box center [152, 26] width 8 height 8
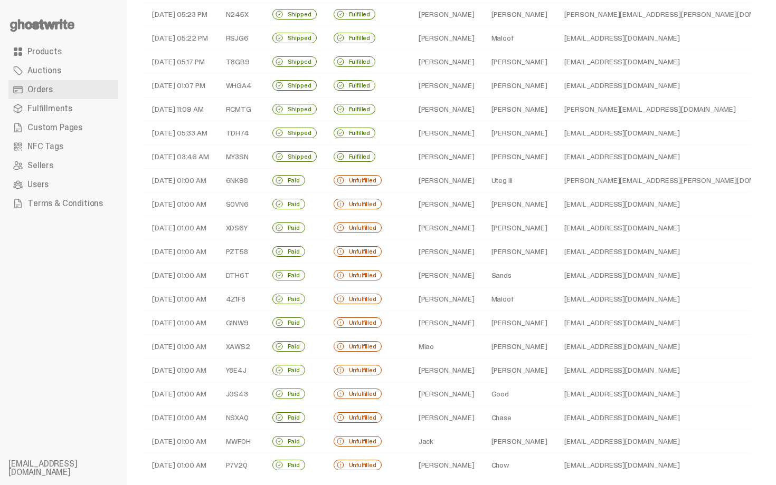
click at [445, 458] on td "[PERSON_NAME]" at bounding box center [446, 466] width 73 height 24
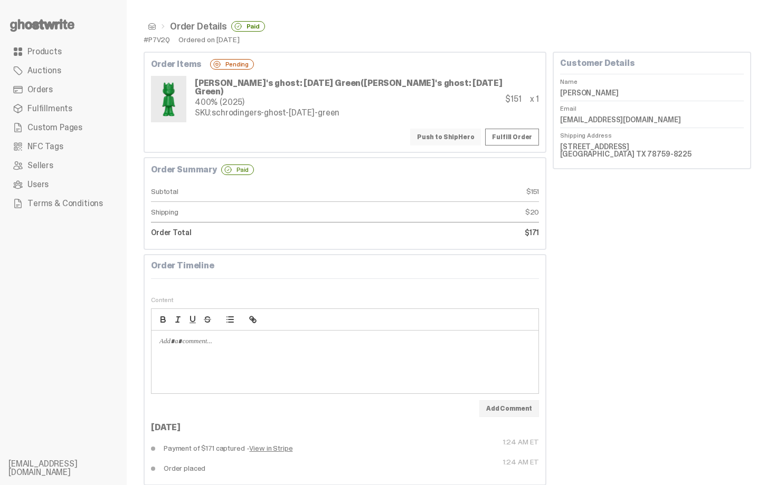
click at [444, 136] on button "Push to ShipHero" at bounding box center [445, 137] width 71 height 17
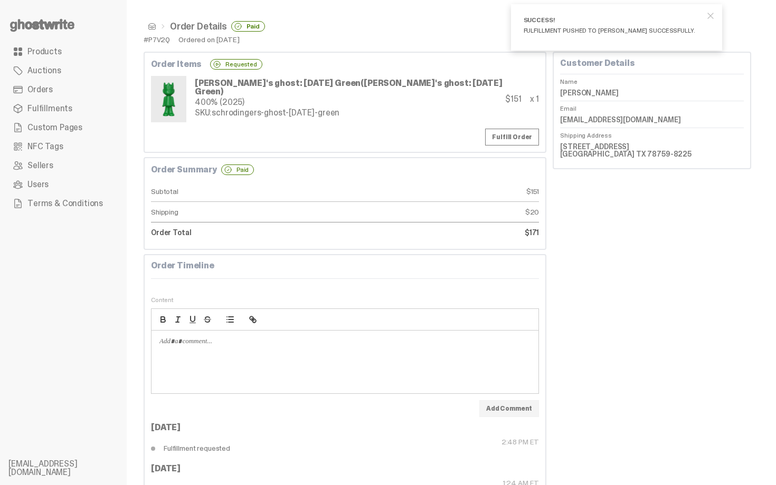
click at [151, 28] on span at bounding box center [152, 26] width 8 height 8
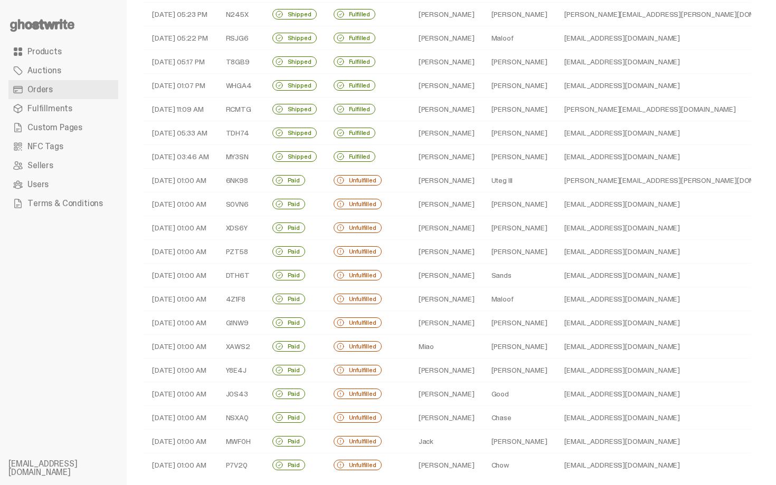
scroll to position [226, 0]
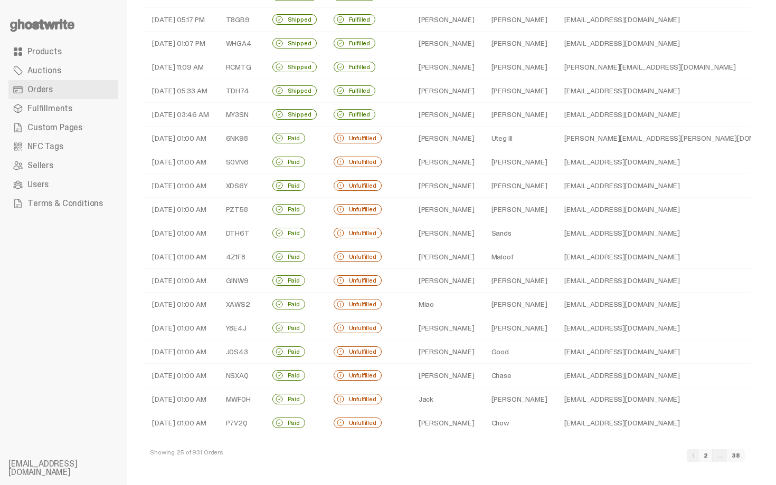
click at [712, 457] on link "2" at bounding box center [706, 455] width 14 height 13
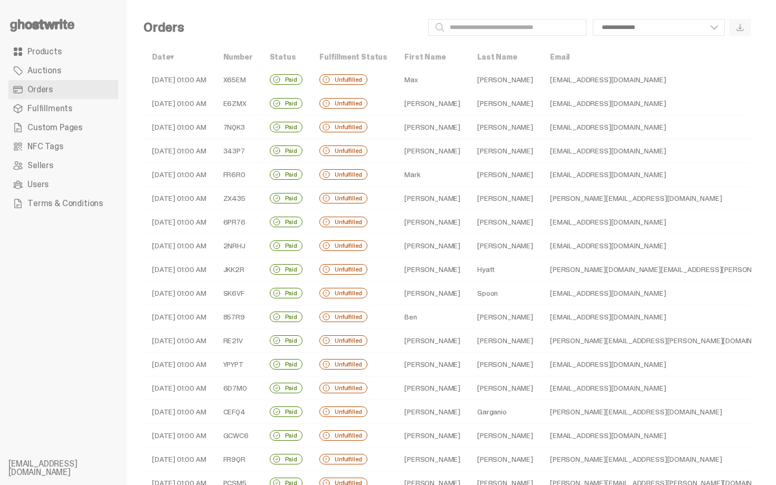
drag, startPoint x: 775, startPoint y: 290, endPoint x: 740, endPoint y: -3, distance: 294.9
click at [740, 0] on html "**********" at bounding box center [384, 242] width 768 height 485
click at [416, 80] on td "Max" at bounding box center [432, 80] width 73 height 24
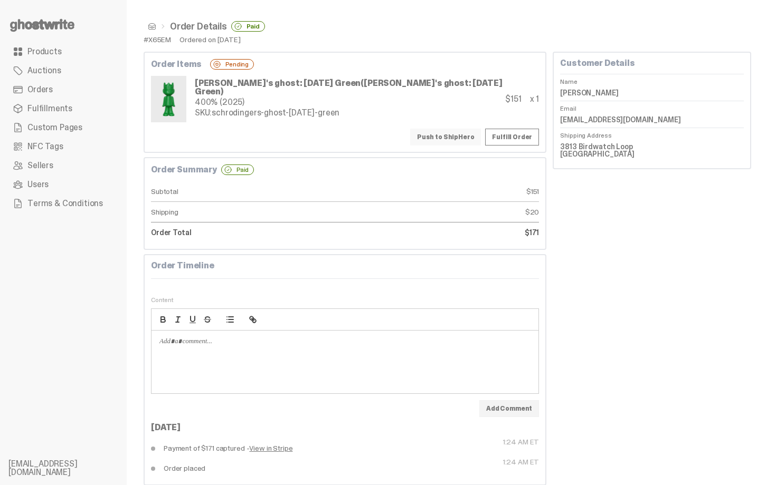
click at [437, 130] on button "Push to ShipHero" at bounding box center [445, 137] width 71 height 17
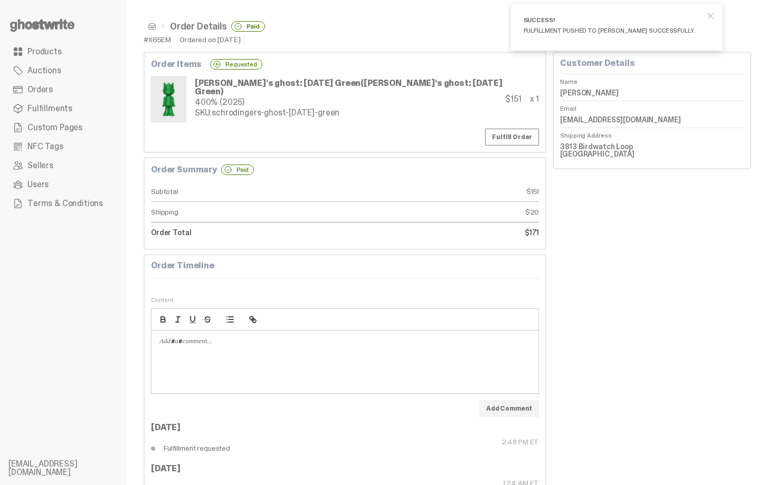
click at [150, 27] on span at bounding box center [152, 26] width 8 height 8
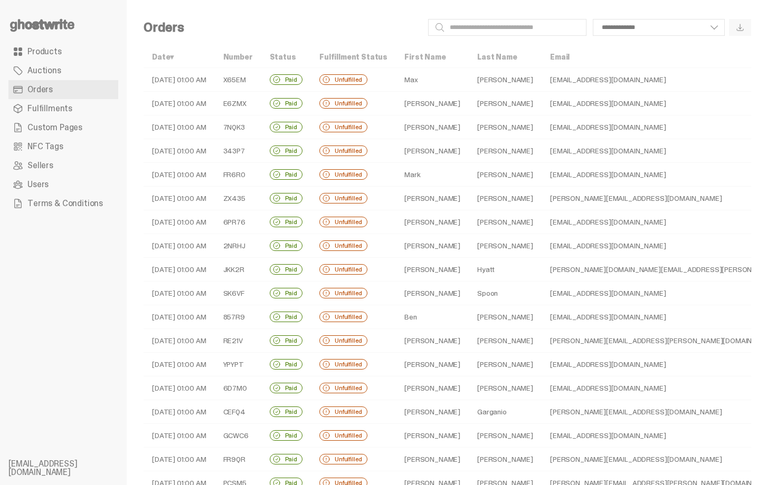
click at [417, 103] on td "[PERSON_NAME]" at bounding box center [432, 104] width 73 height 24
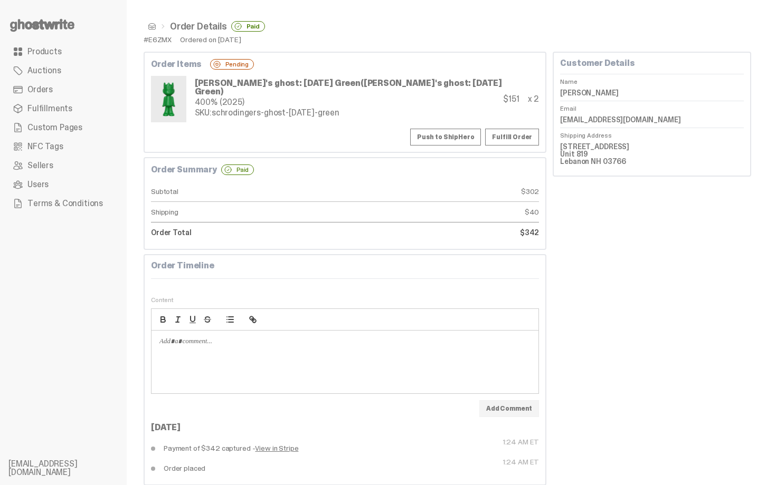
click at [455, 129] on button "Push to ShipHero" at bounding box center [445, 137] width 71 height 17
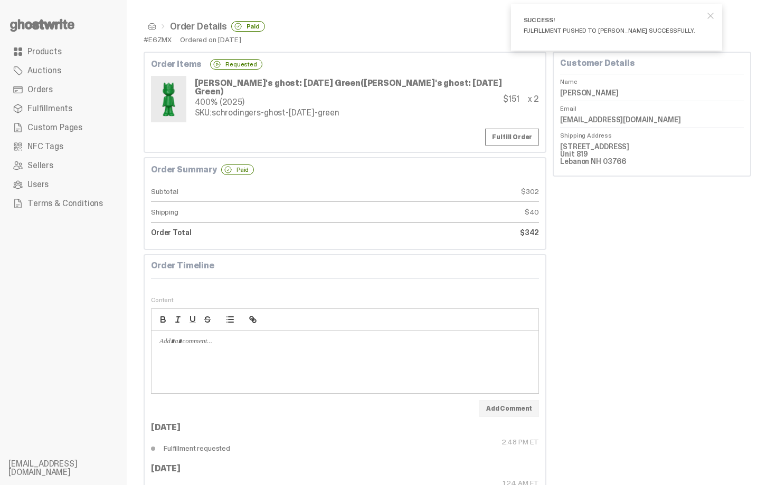
click at [150, 26] on span at bounding box center [152, 26] width 8 height 8
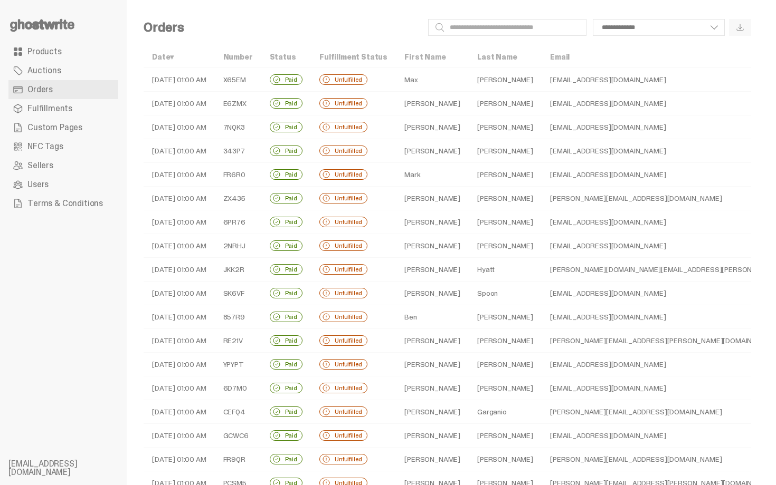
click at [439, 128] on td "[PERSON_NAME]" at bounding box center [432, 128] width 73 height 24
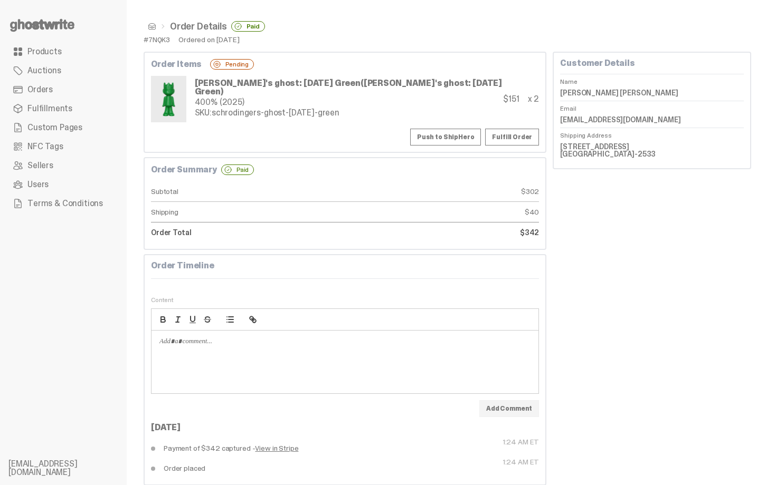
click at [449, 125] on div "Order Items Pending [PERSON_NAME]'s ghost: [DATE] Green ([PERSON_NAME]'s ghost:…" at bounding box center [345, 102] width 403 height 101
click at [453, 142] on button "Push to ShipHero" at bounding box center [445, 137] width 71 height 17
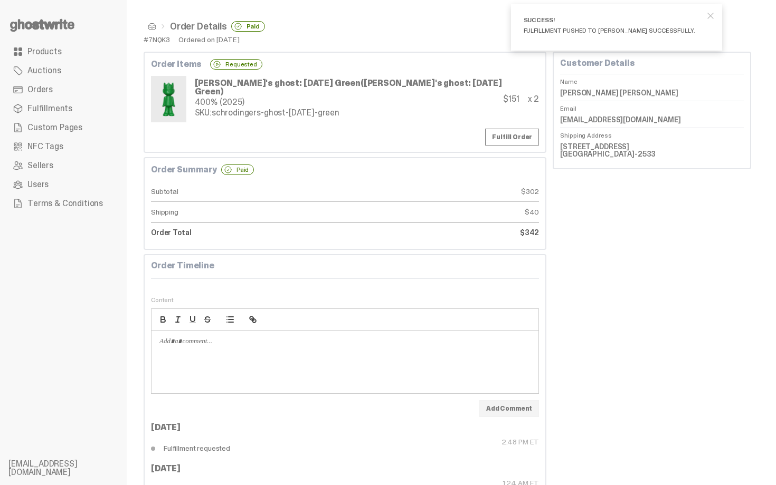
click at [151, 24] on span at bounding box center [152, 26] width 8 height 8
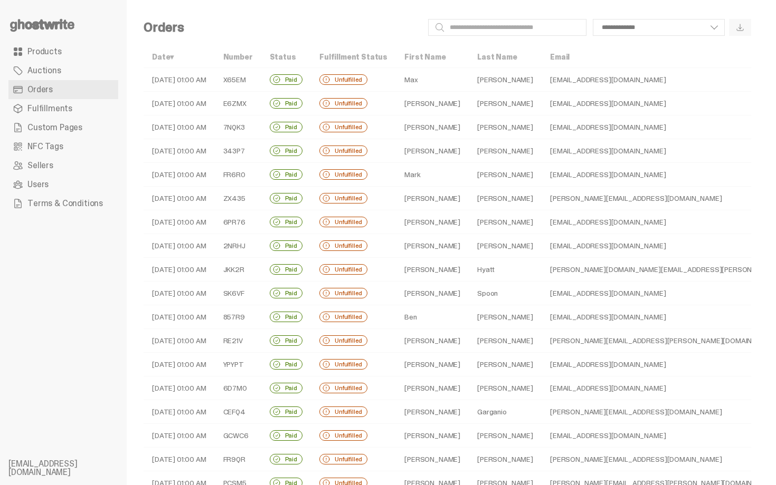
click at [410, 152] on td "[PERSON_NAME]" at bounding box center [432, 151] width 73 height 24
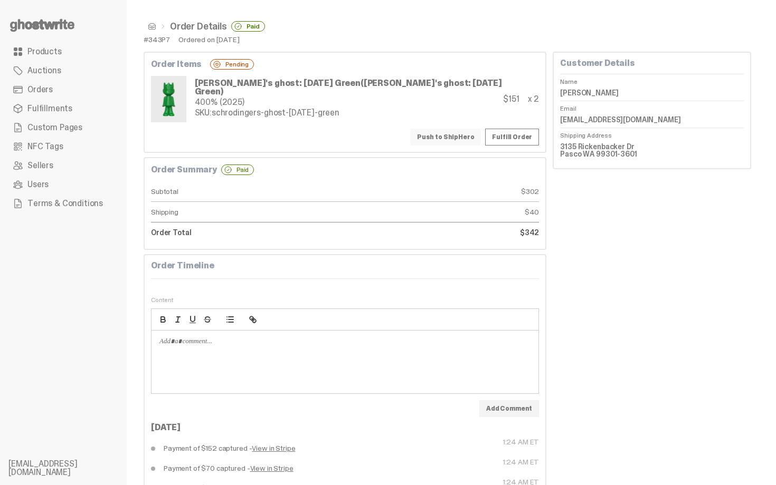
click at [444, 139] on button "Push to ShipHero" at bounding box center [445, 137] width 71 height 17
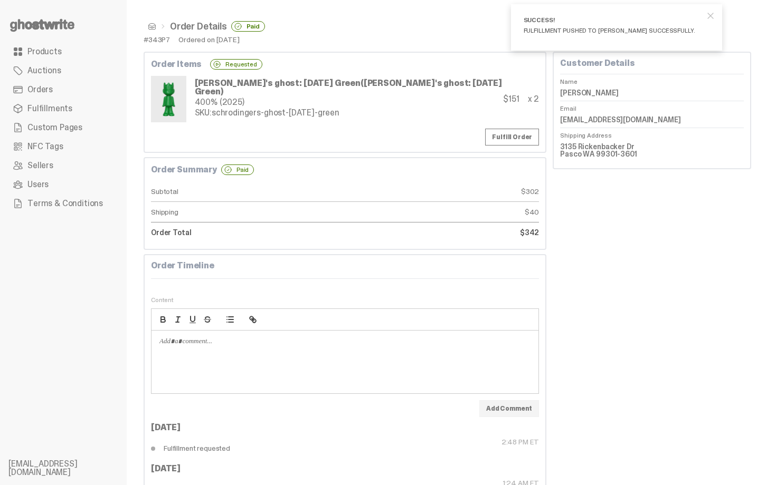
click at [152, 25] on span at bounding box center [152, 26] width 8 height 8
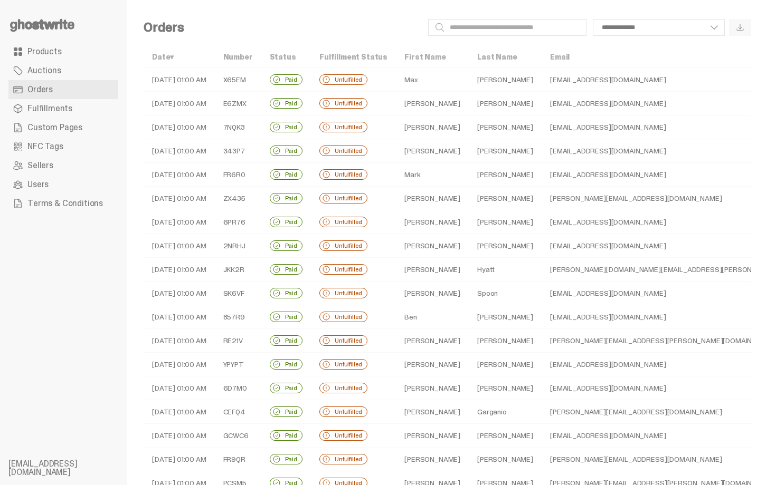
click at [411, 174] on td "Mark" at bounding box center [432, 175] width 73 height 24
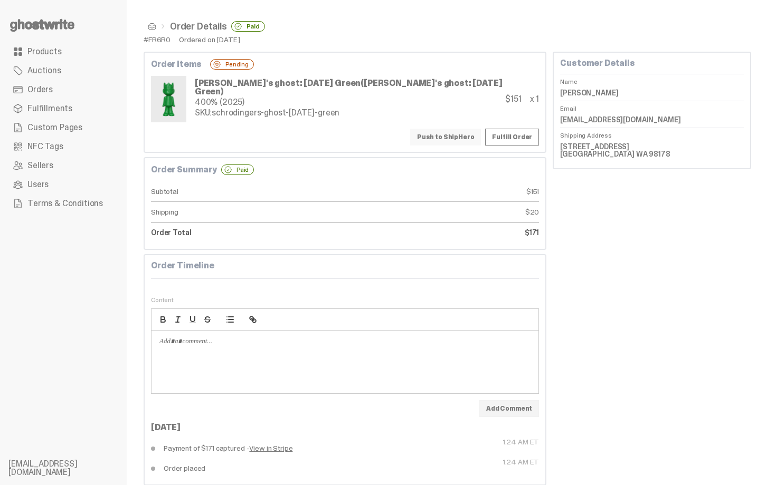
click at [451, 139] on button "Push to ShipHero" at bounding box center [445, 137] width 71 height 17
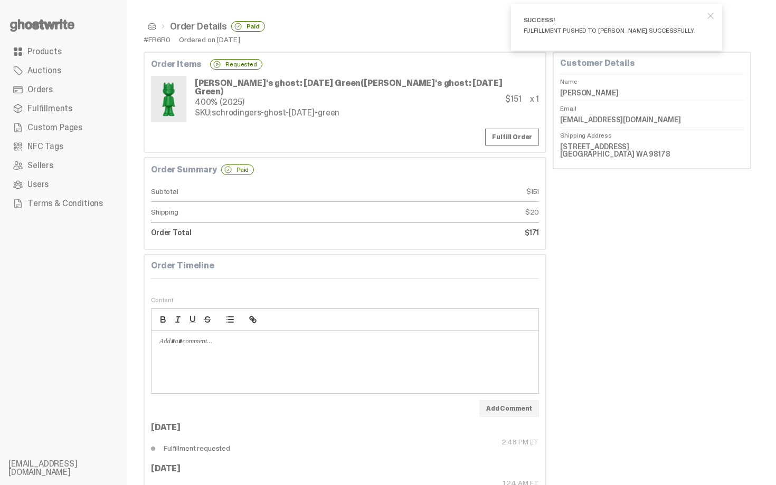
click at [152, 26] on span at bounding box center [152, 26] width 8 height 8
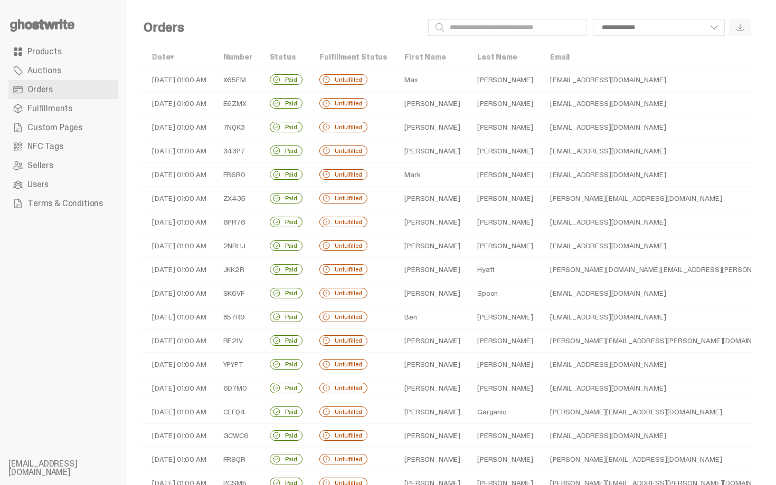
click at [423, 204] on td "[PERSON_NAME]" at bounding box center [432, 199] width 73 height 24
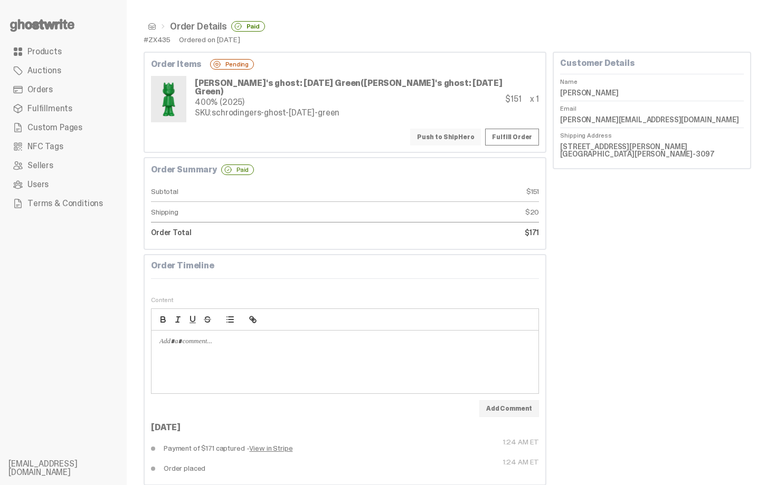
click at [450, 136] on button "Push to ShipHero" at bounding box center [445, 137] width 71 height 17
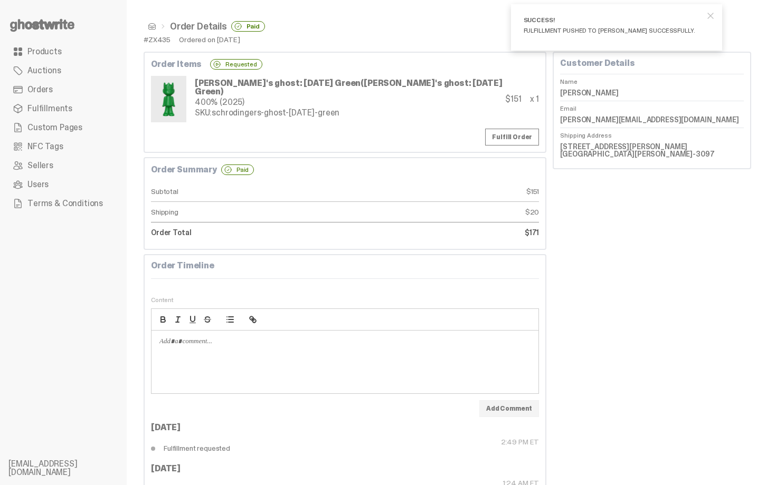
click at [153, 28] on span at bounding box center [152, 26] width 8 height 8
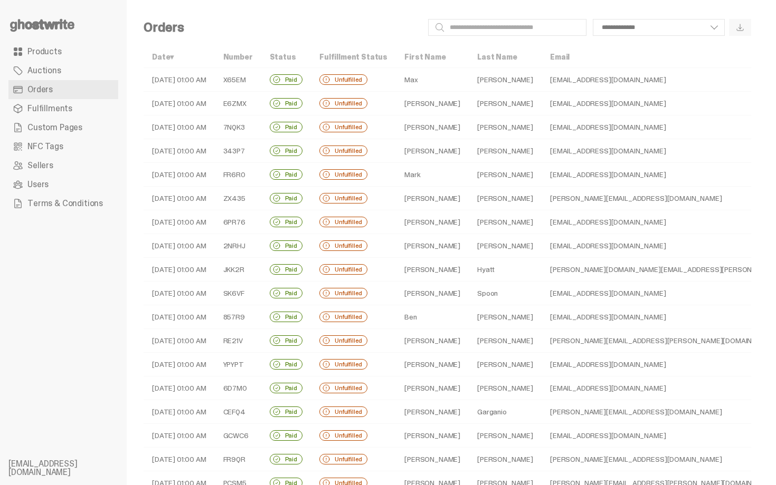
click at [437, 221] on td "[PERSON_NAME]" at bounding box center [432, 223] width 73 height 24
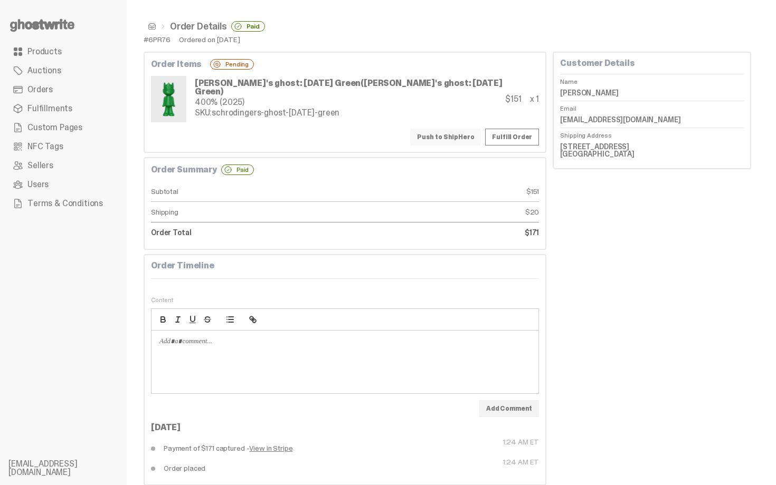
click at [477, 136] on button "Push to ShipHero" at bounding box center [445, 137] width 71 height 17
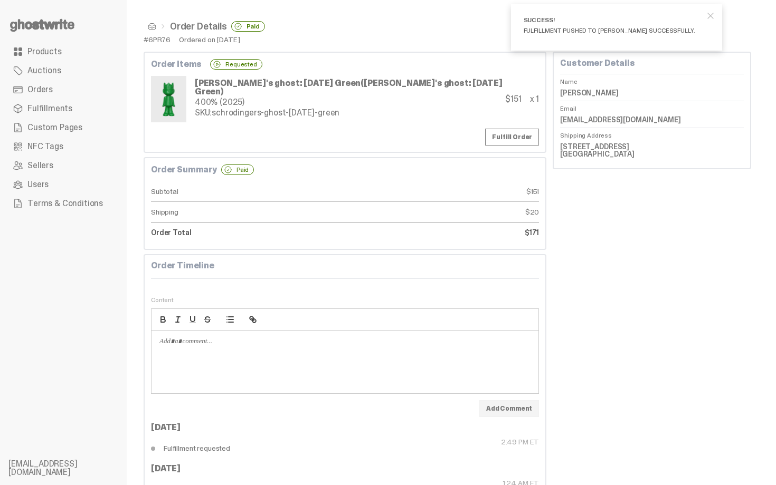
click at [152, 27] on span at bounding box center [152, 26] width 8 height 8
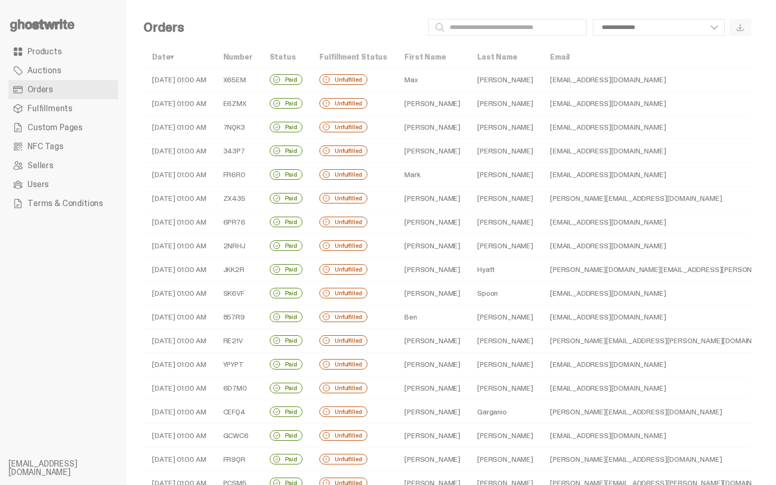
click at [389, 248] on td "Unfulfilled" at bounding box center [353, 246] width 85 height 24
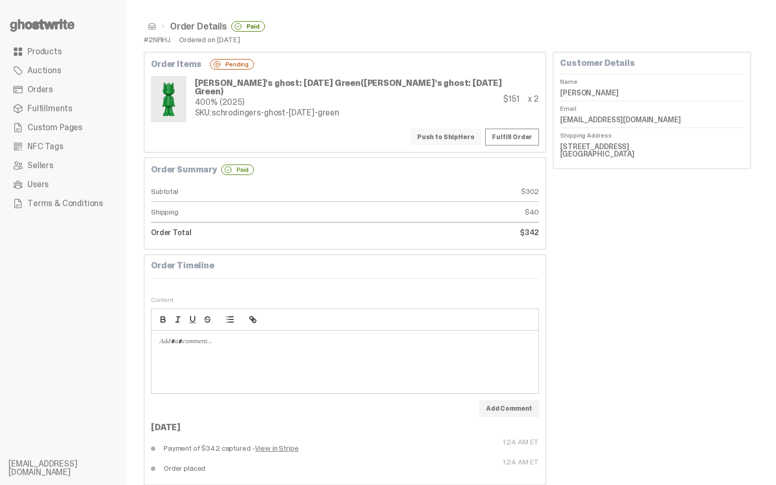
click at [449, 137] on button "Push to ShipHero" at bounding box center [445, 137] width 71 height 17
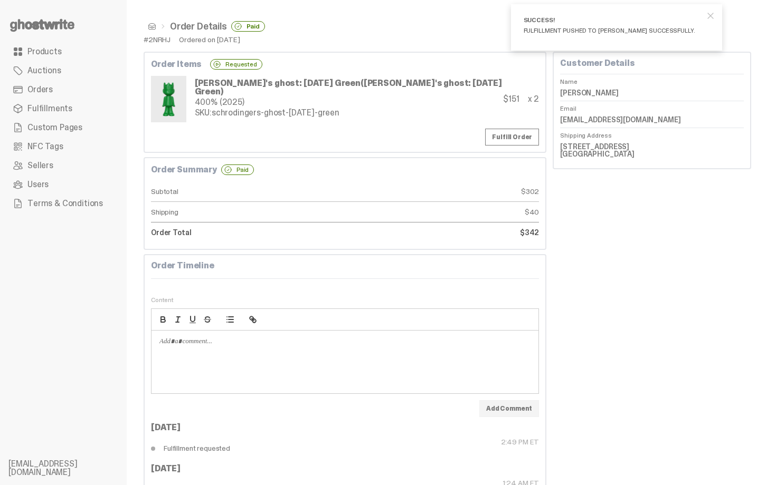
click at [151, 26] on span at bounding box center [152, 26] width 8 height 8
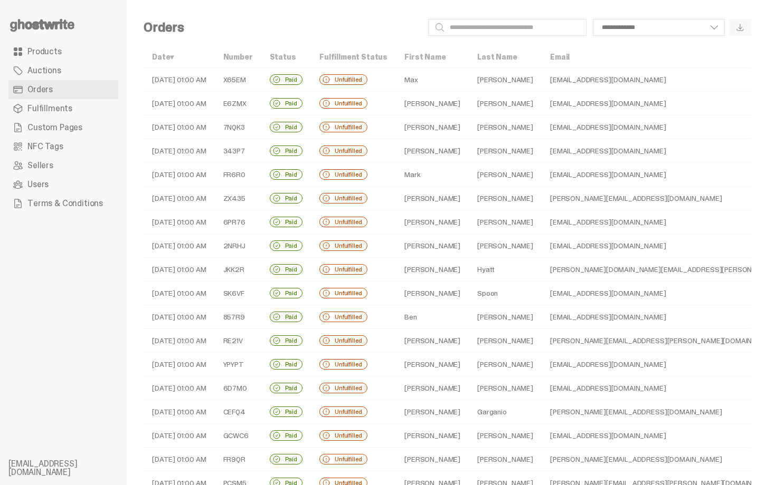
click at [468, 270] on td "Hyatt" at bounding box center [504, 270] width 73 height 24
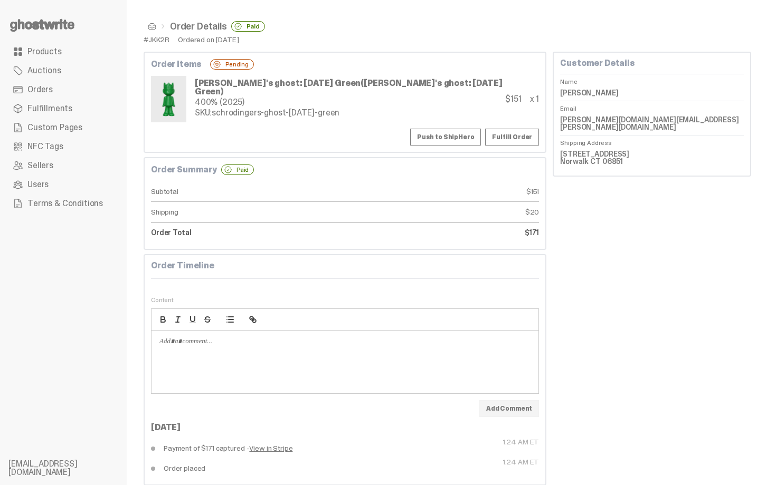
click at [447, 122] on div "[PERSON_NAME]'s ghost: [DATE] Green ([PERSON_NAME]'s ghost: [DATE] Green) 400% …" at bounding box center [328, 99] width 354 height 46
click at [448, 139] on button "Push to ShipHero" at bounding box center [445, 137] width 71 height 17
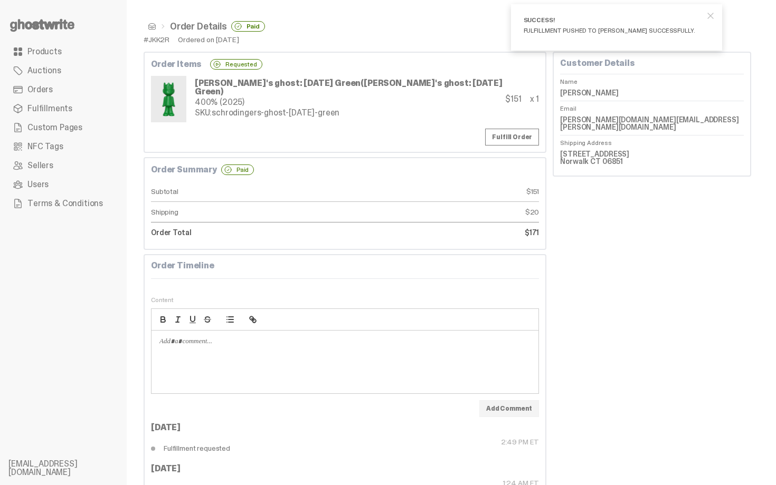
click at [148, 26] on span at bounding box center [152, 26] width 8 height 8
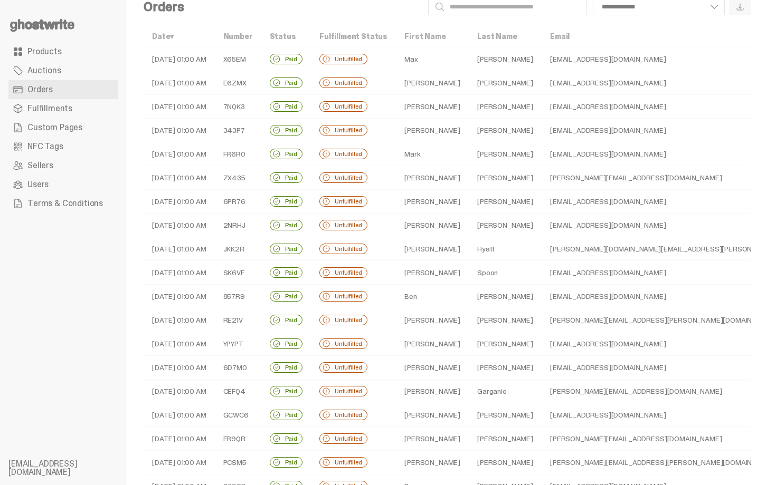
scroll to position [21, 0]
click at [468, 276] on td "Spoon" at bounding box center [504, 273] width 73 height 24
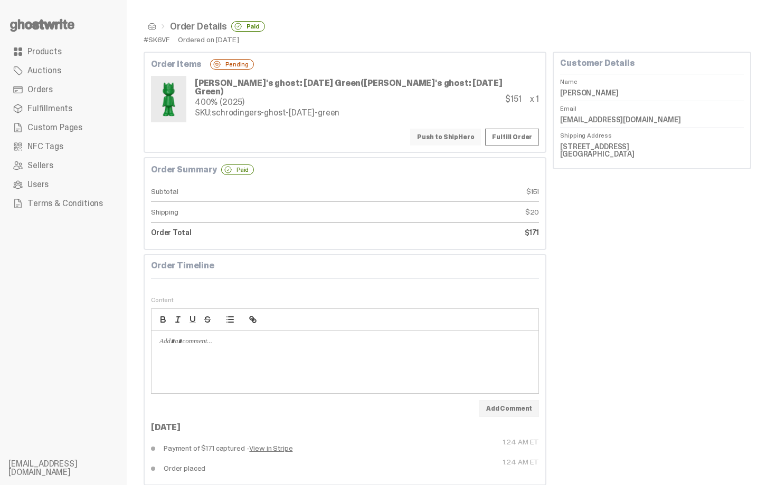
click at [454, 138] on button "Push to ShipHero" at bounding box center [445, 137] width 71 height 17
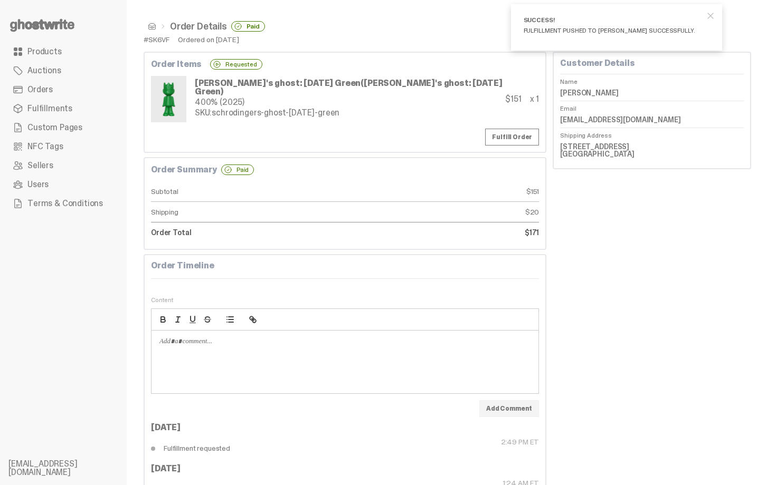
click at [148, 23] on span at bounding box center [152, 26] width 8 height 8
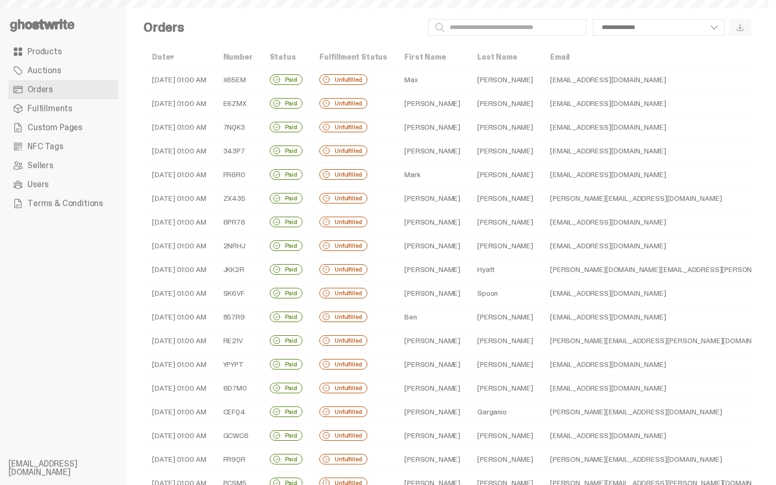
scroll to position [21, 0]
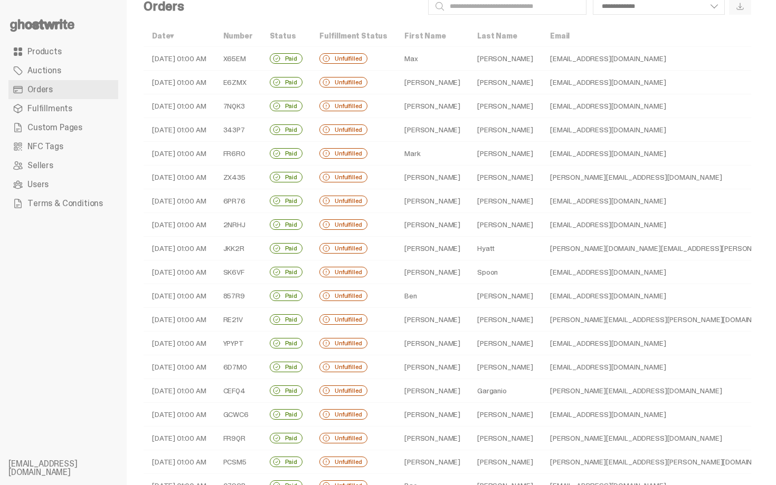
click at [468, 297] on td "[PERSON_NAME]" at bounding box center [504, 296] width 73 height 24
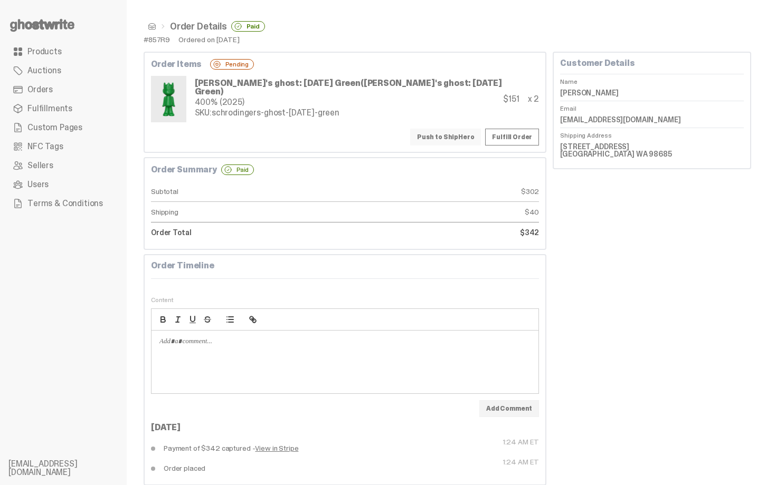
click at [456, 138] on button "Push to ShipHero" at bounding box center [445, 137] width 71 height 17
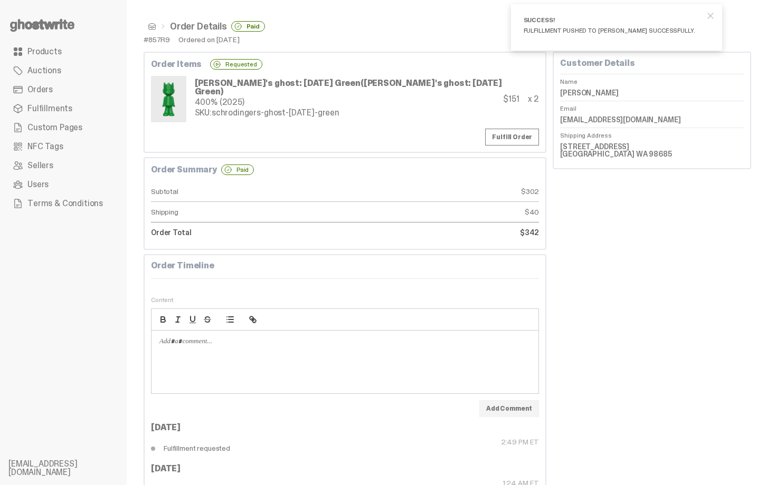
click at [154, 25] on span at bounding box center [152, 26] width 8 height 8
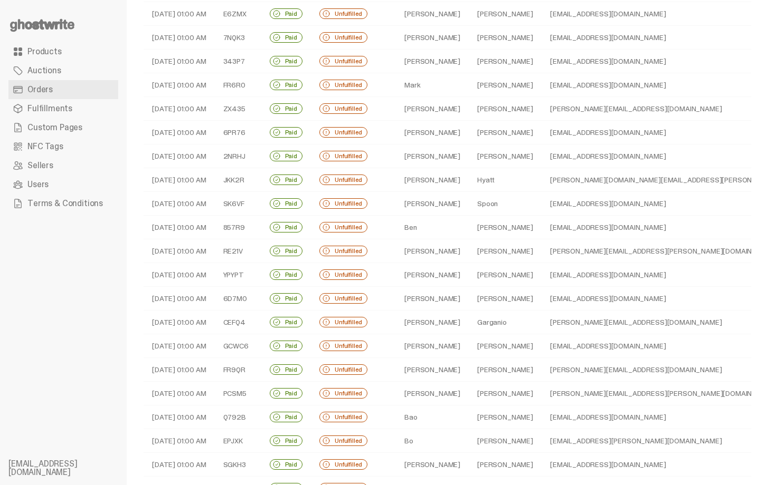
scroll to position [106, 0]
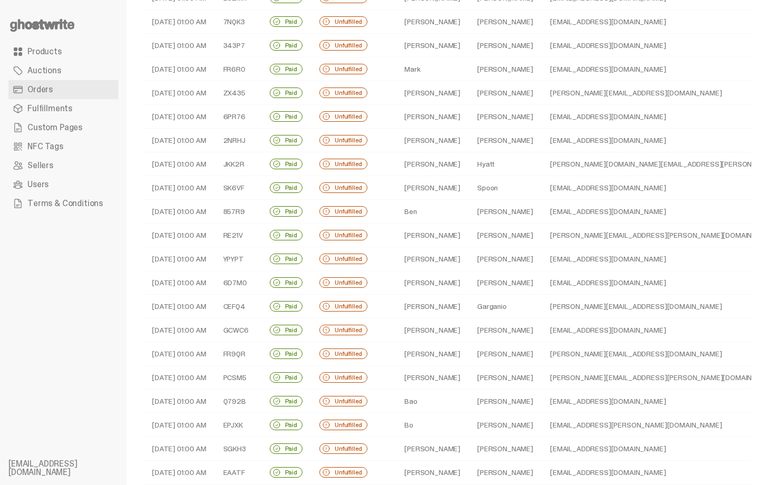
click at [428, 242] on td "[PERSON_NAME]" at bounding box center [432, 236] width 73 height 24
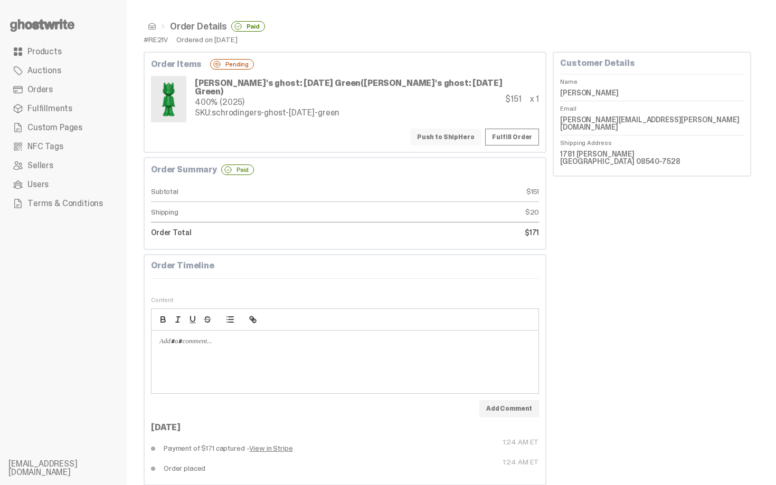
click at [443, 139] on button "Push to ShipHero" at bounding box center [445, 137] width 71 height 17
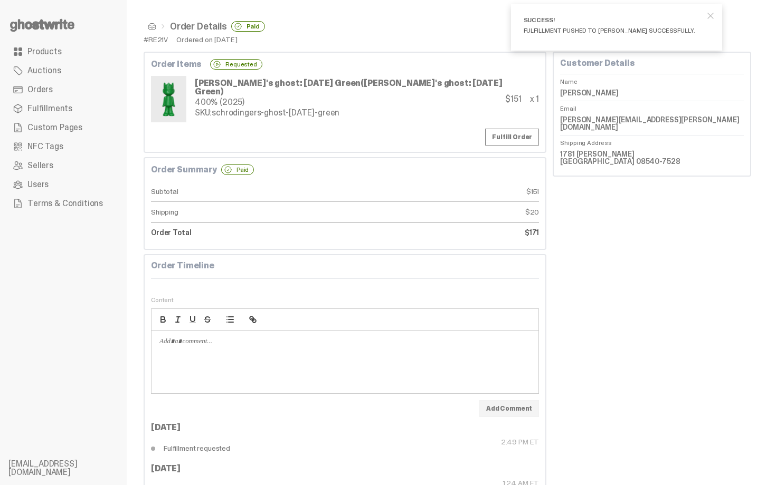
click at [150, 30] on span at bounding box center [152, 26] width 8 height 8
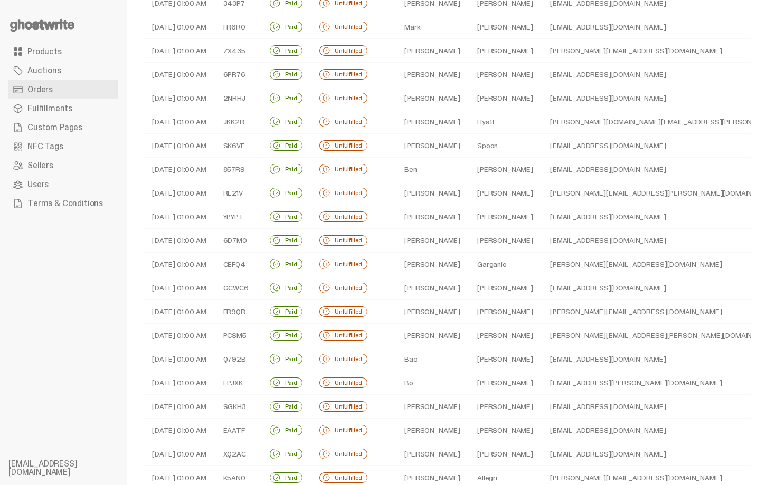
scroll to position [169, 0]
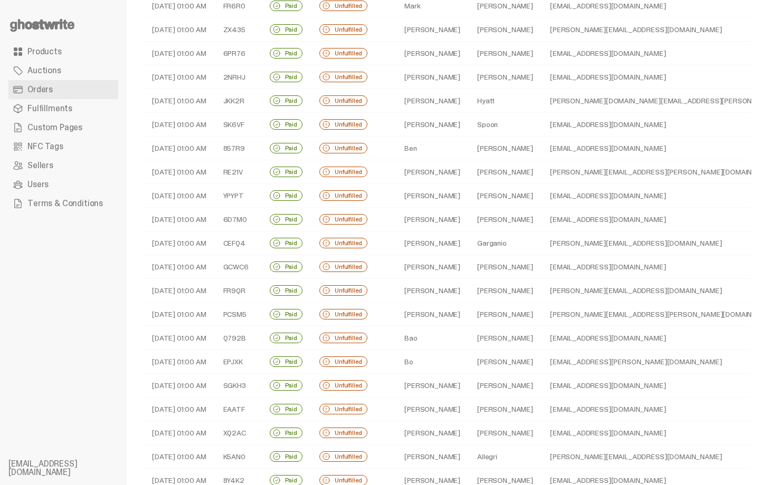
click at [439, 201] on td "[PERSON_NAME]" at bounding box center [432, 196] width 73 height 24
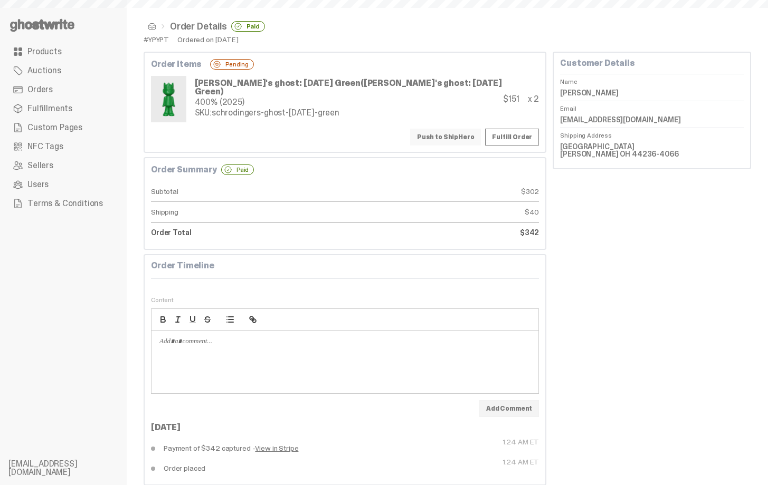
click at [448, 143] on button "Push to ShipHero" at bounding box center [445, 137] width 71 height 17
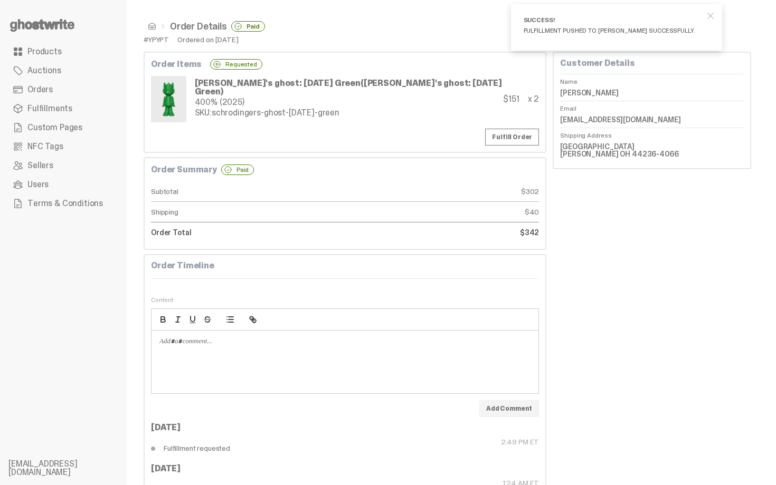
click at [148, 26] on span at bounding box center [152, 26] width 8 height 8
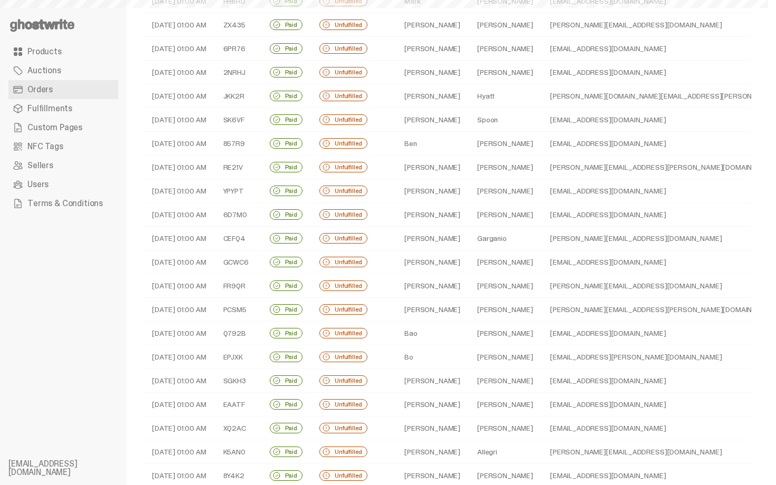
scroll to position [190, 0]
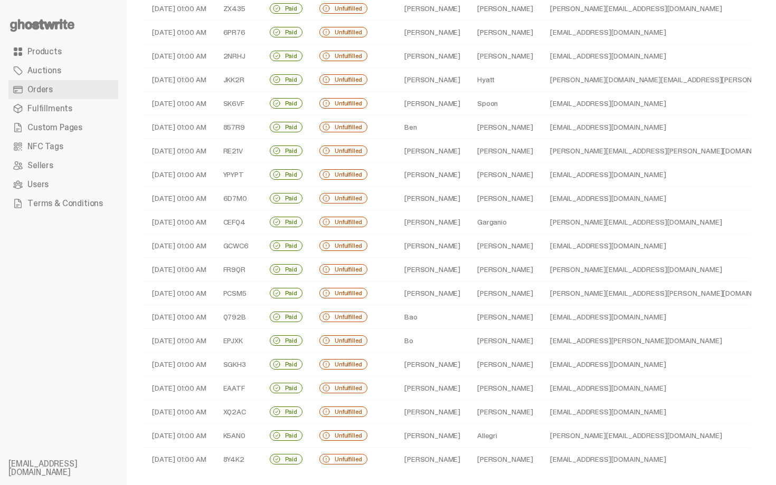
click at [422, 191] on td "[PERSON_NAME]" at bounding box center [432, 199] width 73 height 24
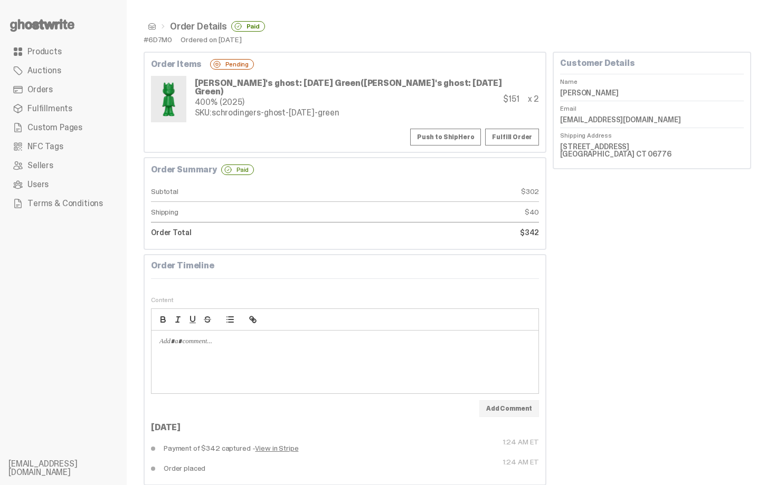
click at [436, 127] on div "Order Items Pending [PERSON_NAME]'s ghost: [DATE] Green ([PERSON_NAME]'s ghost:…" at bounding box center [345, 102] width 403 height 101
click at [427, 126] on div "Order Items Pending [PERSON_NAME]'s ghost: [DATE] Green ([PERSON_NAME]'s ghost:…" at bounding box center [345, 102] width 403 height 101
click at [435, 130] on button "Push to ShipHero" at bounding box center [445, 137] width 71 height 17
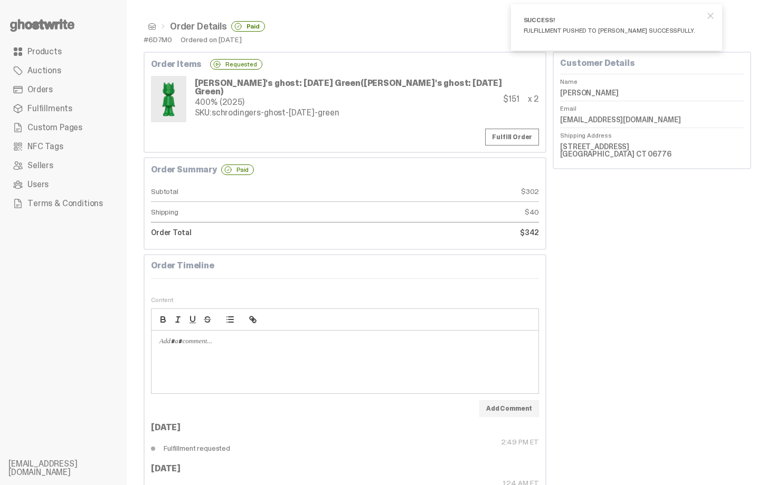
click at [152, 30] on span at bounding box center [152, 26] width 8 height 8
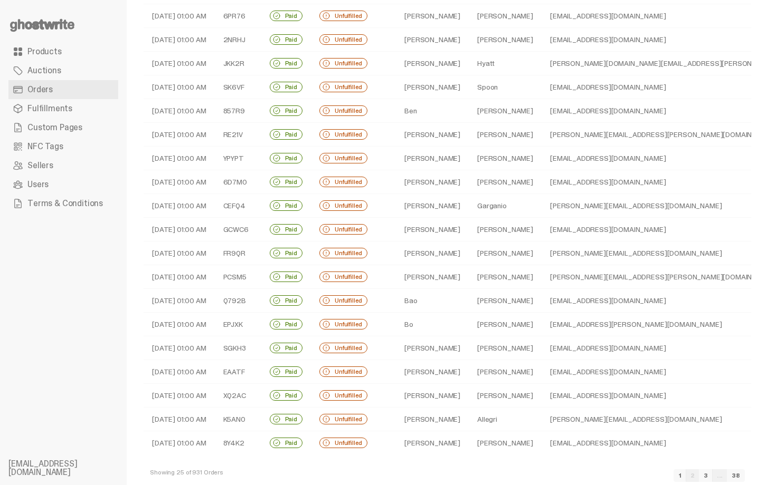
scroll to position [226, 0]
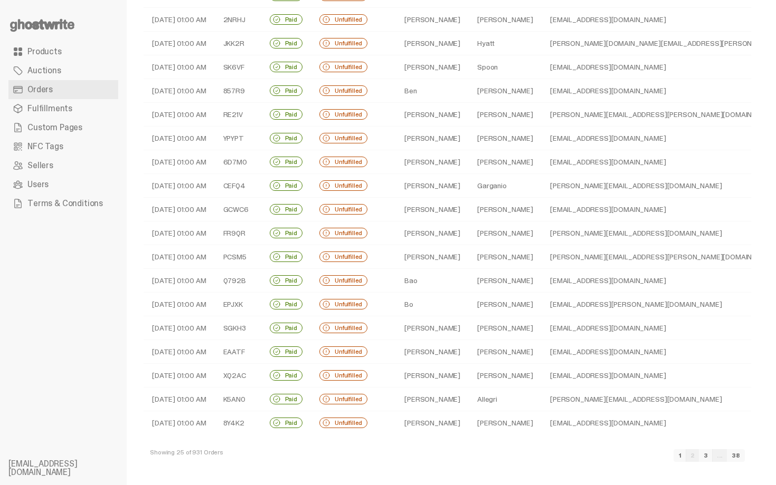
click at [397, 171] on td "[PERSON_NAME]" at bounding box center [432, 162] width 73 height 24
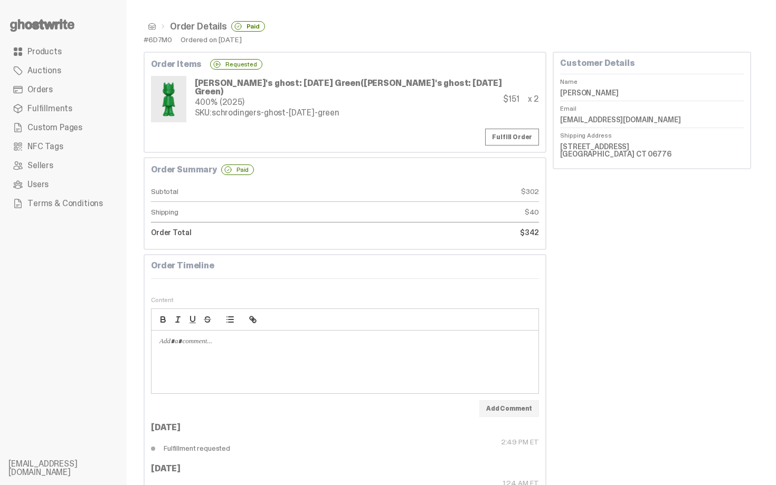
click at [153, 30] on span at bounding box center [152, 26] width 8 height 8
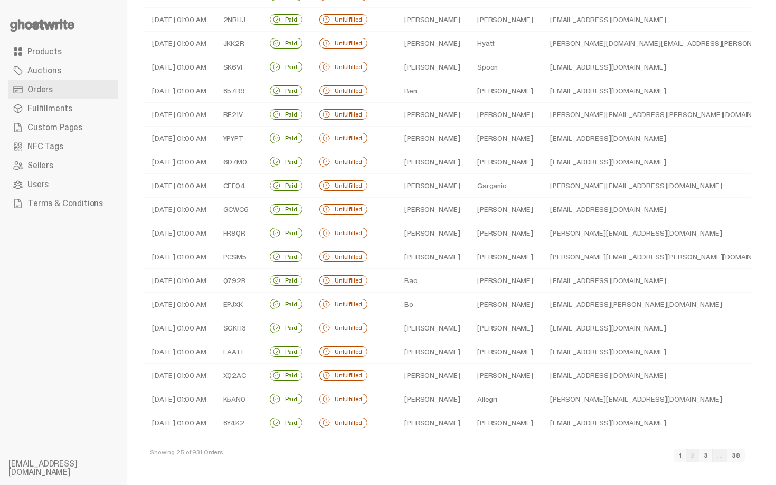
click at [414, 186] on td "[PERSON_NAME]" at bounding box center [432, 186] width 73 height 24
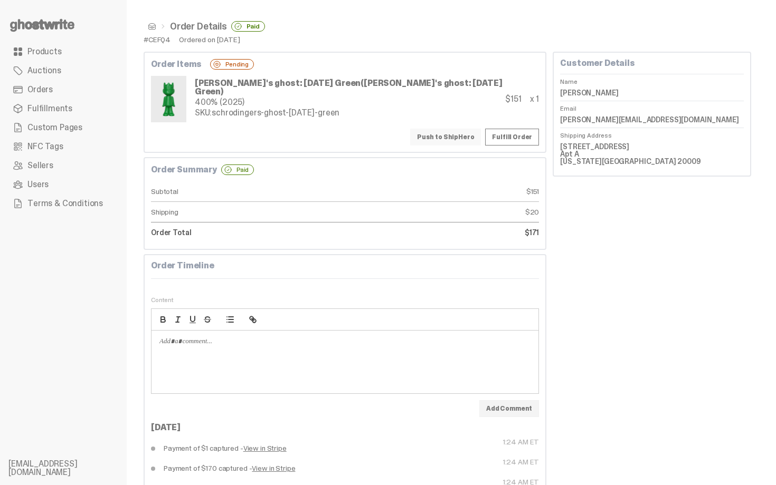
click at [449, 136] on button "Push to ShipHero" at bounding box center [445, 137] width 71 height 17
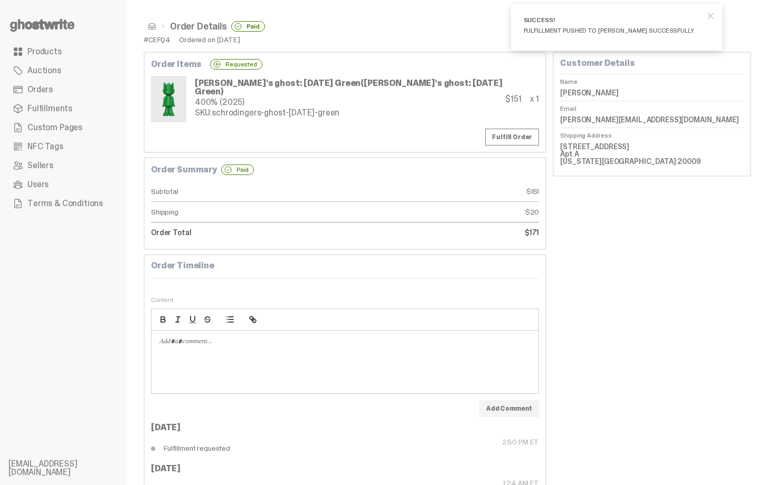
click at [152, 27] on span at bounding box center [152, 26] width 8 height 8
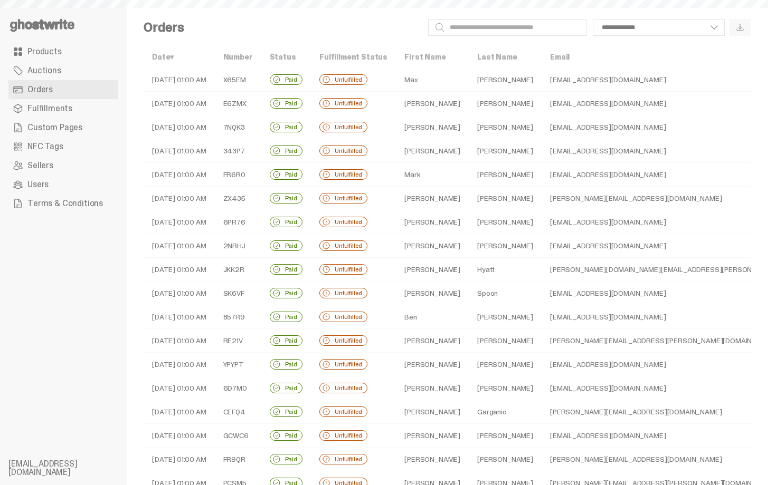
scroll to position [226, 0]
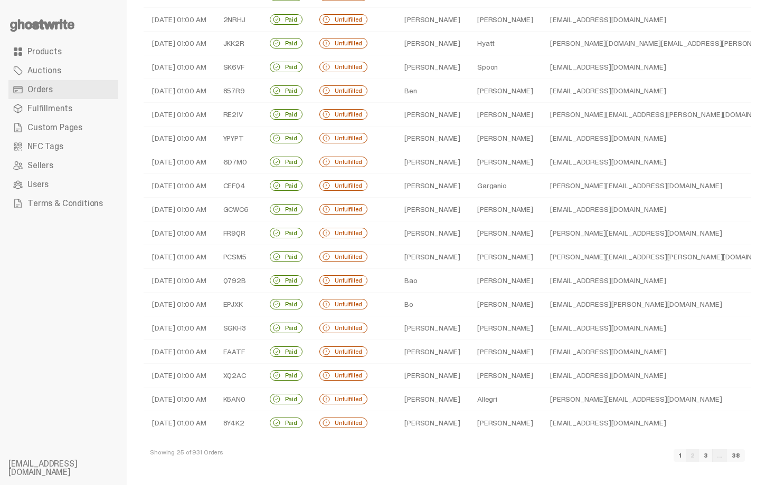
click at [418, 205] on td "[PERSON_NAME]" at bounding box center [432, 210] width 73 height 24
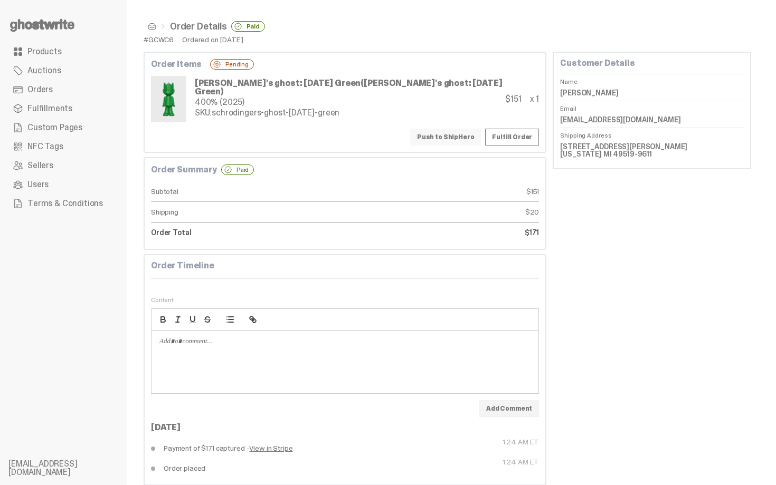
click at [441, 136] on button "Push to ShipHero" at bounding box center [445, 137] width 71 height 17
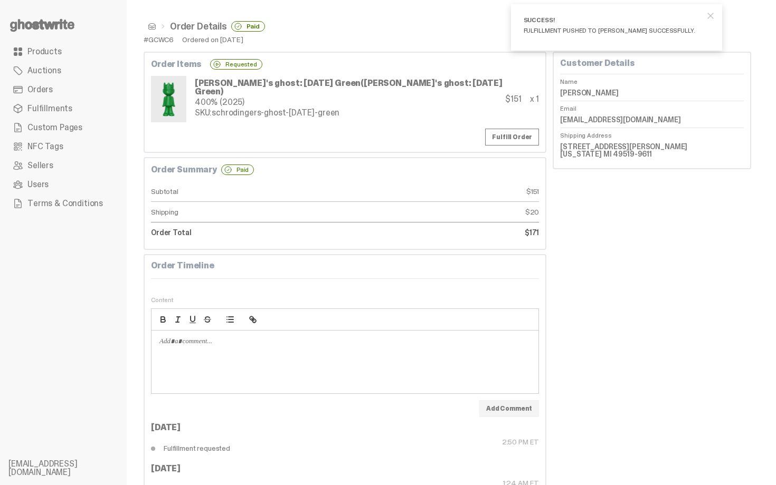
click at [155, 26] on span at bounding box center [152, 26] width 8 height 8
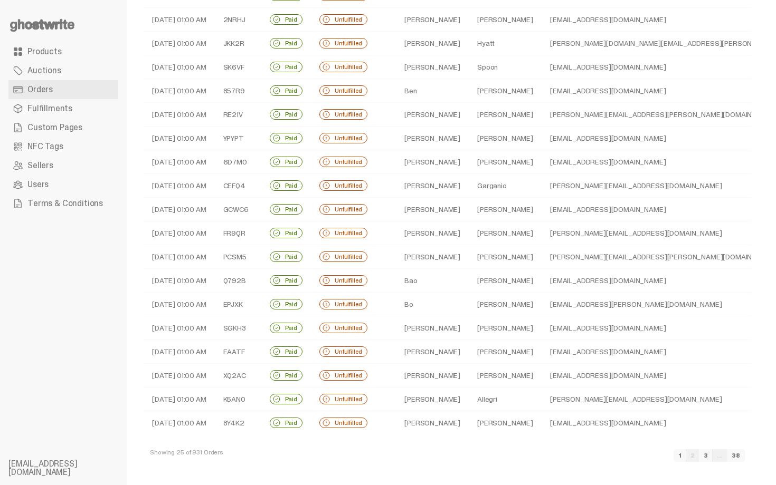
click at [444, 231] on td "[PERSON_NAME]" at bounding box center [432, 234] width 73 height 24
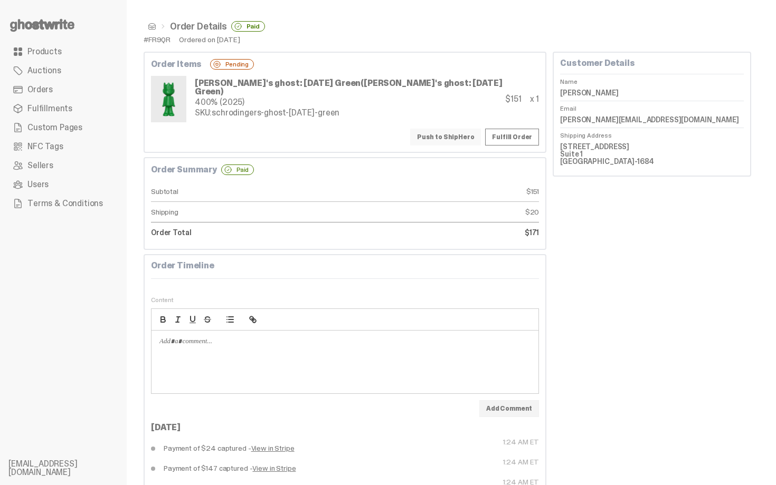
click at [451, 129] on button "Push to ShipHero" at bounding box center [445, 137] width 71 height 17
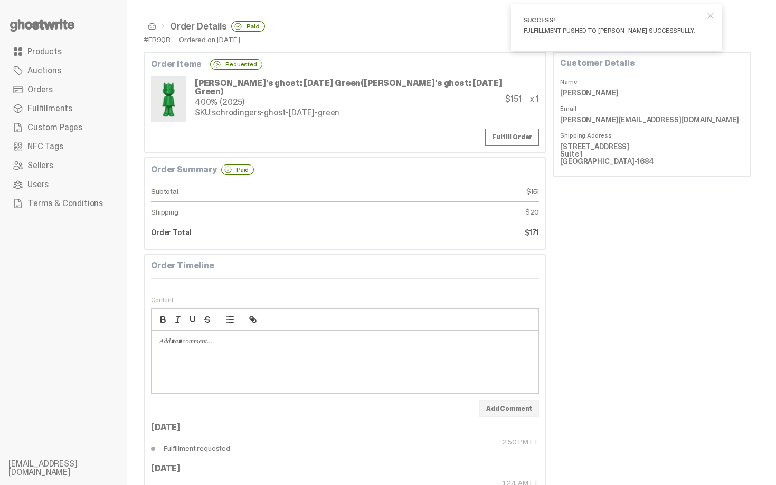
click at [151, 26] on span at bounding box center [152, 26] width 8 height 8
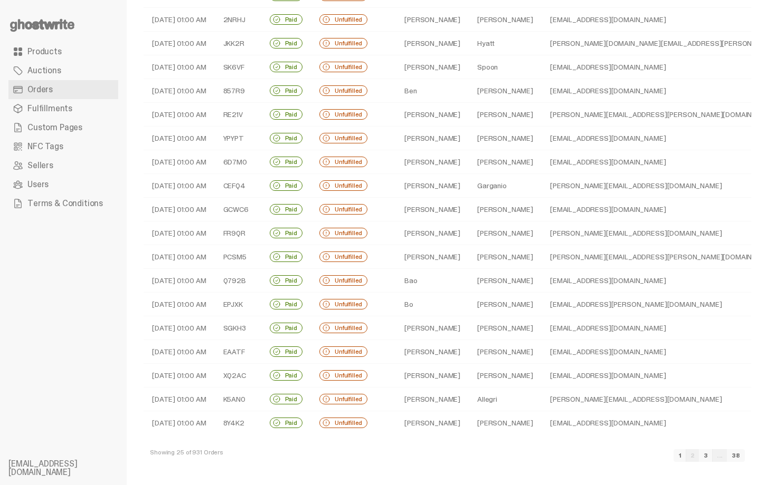
click at [475, 255] on td "[PERSON_NAME]" at bounding box center [504, 257] width 73 height 24
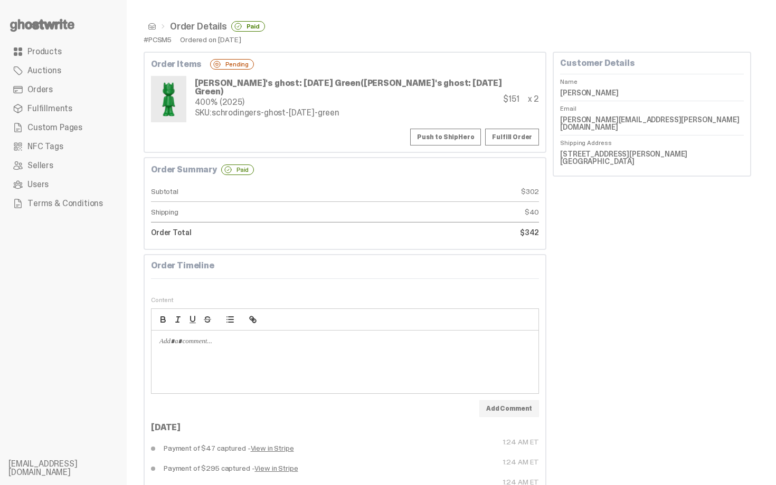
click at [464, 126] on div "Order Items Pending [PERSON_NAME]'s ghost: [DATE] Green ([PERSON_NAME]'s ghost:…" at bounding box center [345, 102] width 403 height 101
click at [466, 131] on button "Push to ShipHero" at bounding box center [445, 137] width 71 height 17
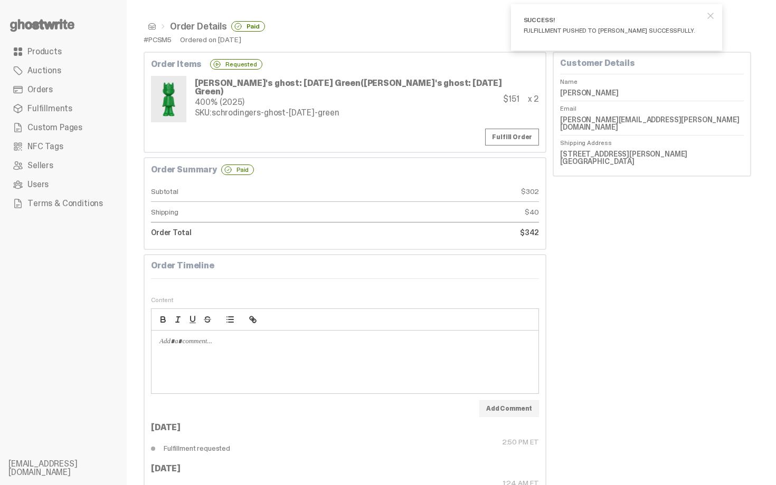
click at [153, 27] on span at bounding box center [152, 26] width 8 height 8
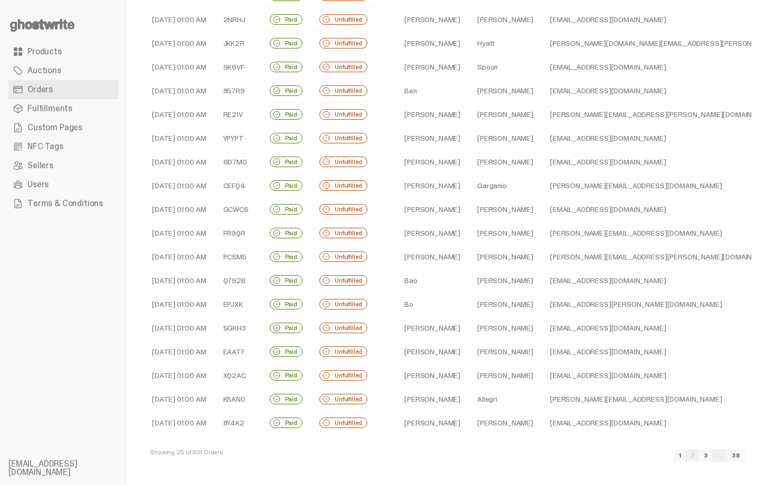
click at [437, 282] on td "Bao" at bounding box center [432, 281] width 73 height 24
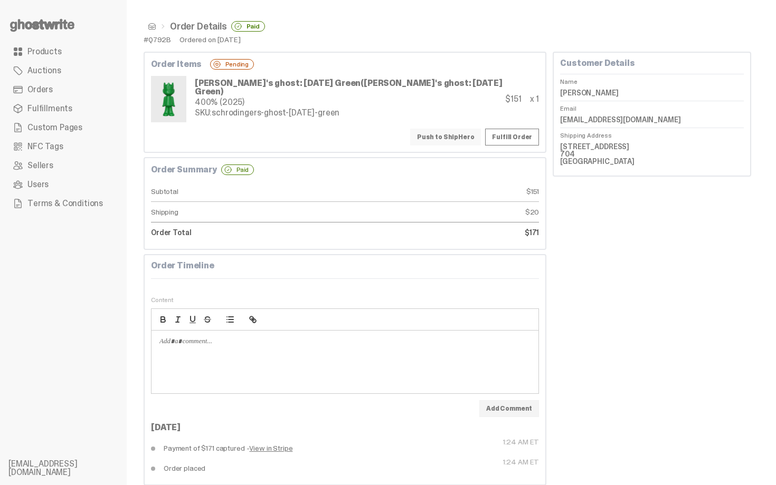
click at [443, 136] on button "Push to ShipHero" at bounding box center [445, 137] width 71 height 17
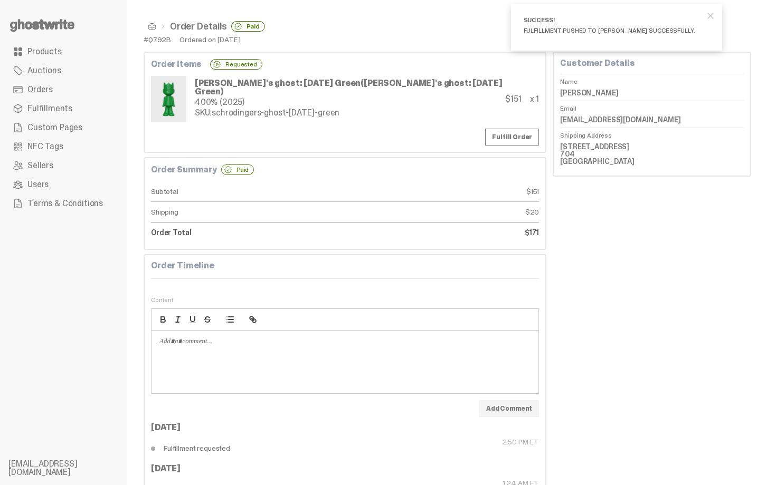
click at [156, 27] on span at bounding box center [152, 26] width 8 height 8
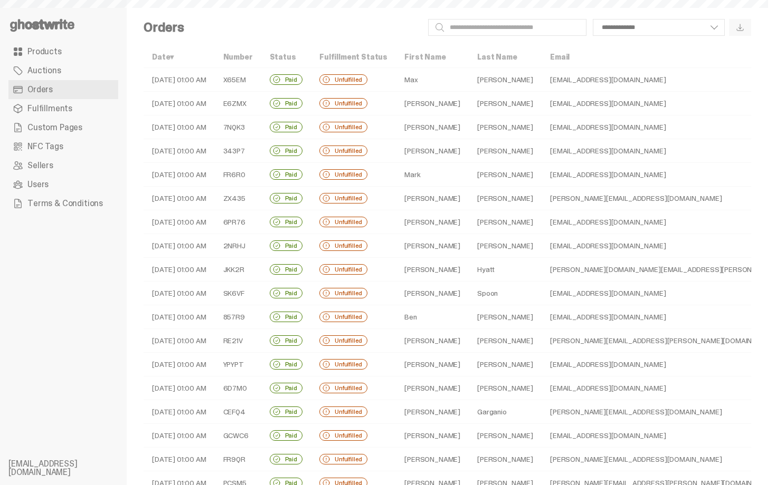
scroll to position [226, 0]
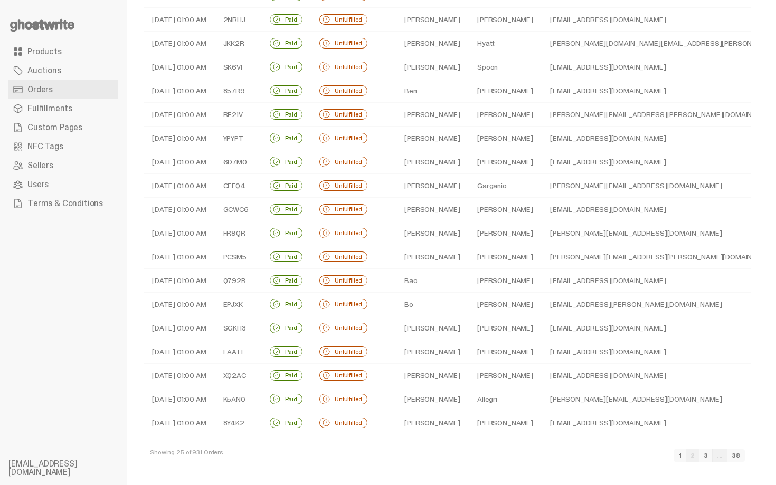
click at [446, 307] on td "Bo" at bounding box center [432, 305] width 73 height 24
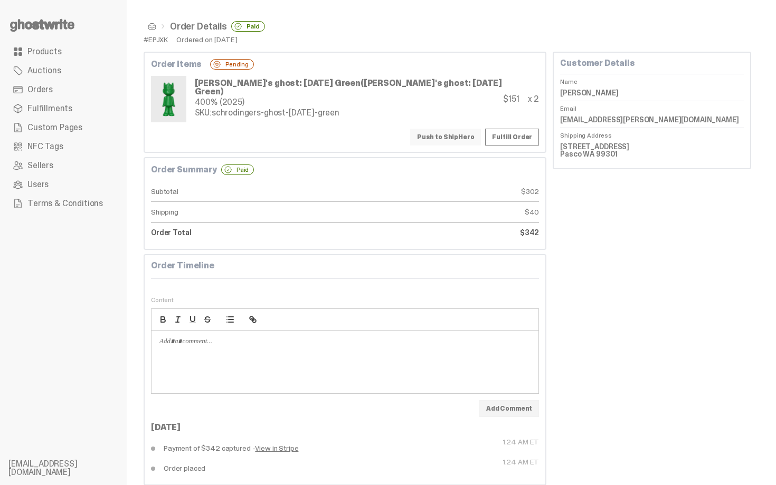
click at [452, 131] on button "Push to ShipHero" at bounding box center [445, 137] width 71 height 17
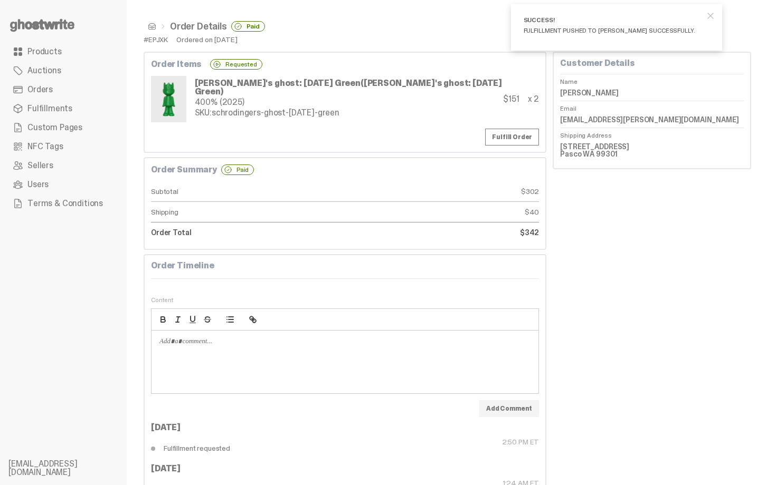
click at [152, 27] on span at bounding box center [152, 26] width 8 height 8
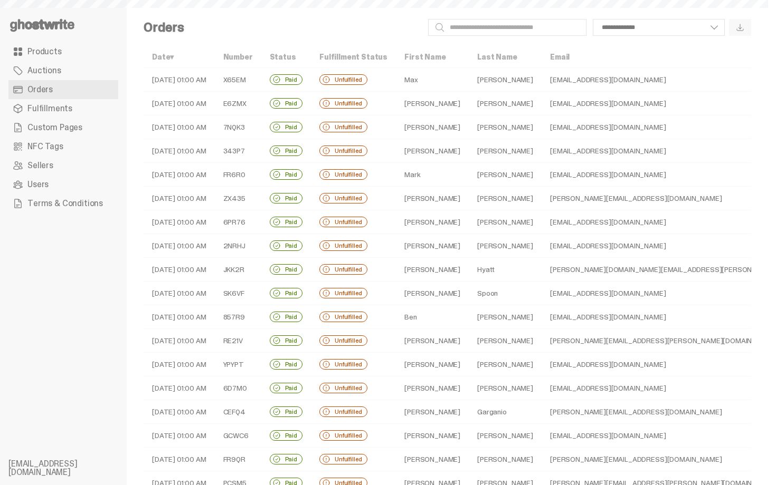
scroll to position [226, 0]
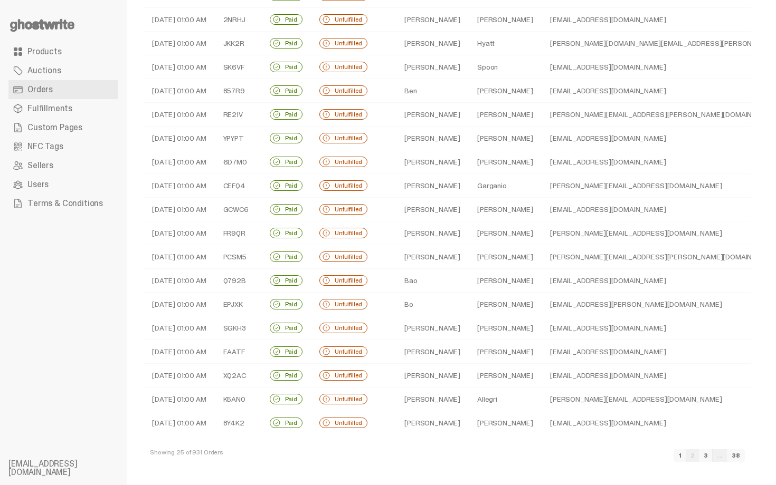
click at [436, 319] on td "[PERSON_NAME]" at bounding box center [432, 329] width 73 height 24
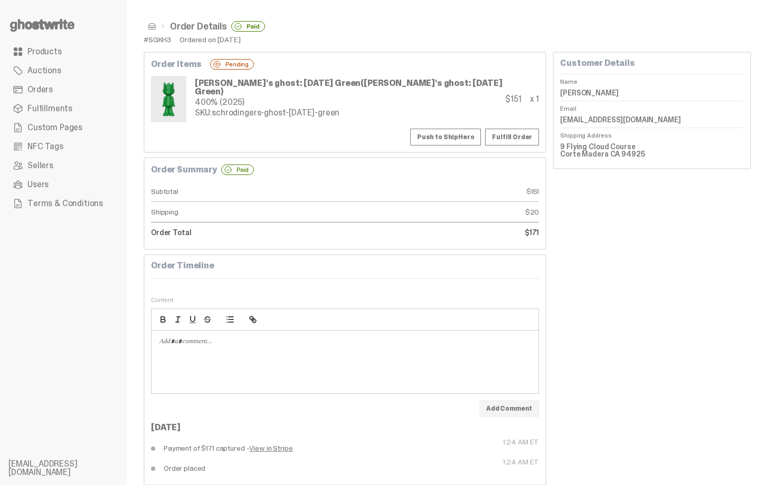
click at [427, 128] on div "Order Items Pending [PERSON_NAME]'s ghost: [DATE] Green ([PERSON_NAME]'s ghost:…" at bounding box center [345, 102] width 403 height 101
click at [439, 144] on button "Push to ShipHero" at bounding box center [445, 137] width 71 height 17
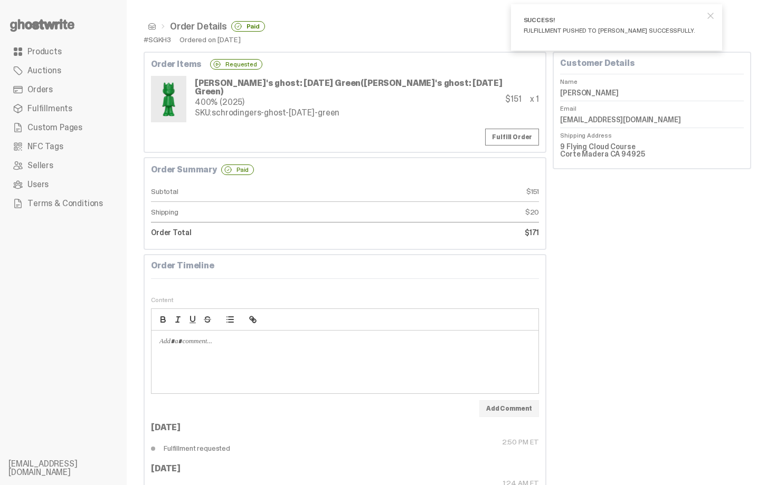
click at [151, 27] on span at bounding box center [152, 26] width 8 height 8
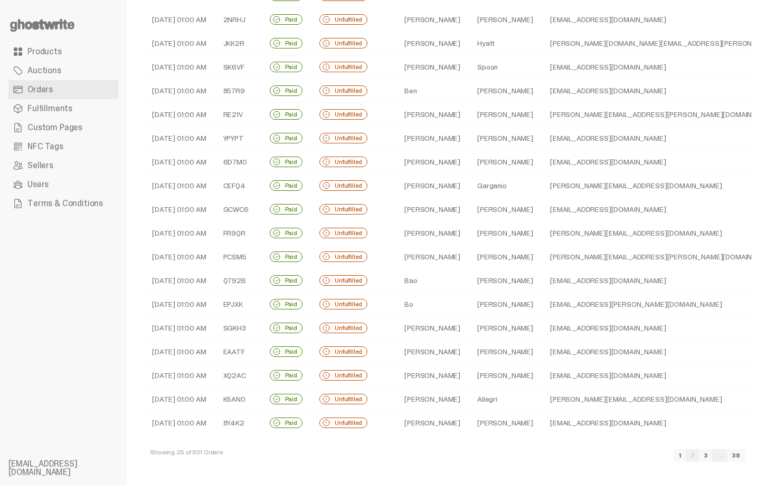
click at [438, 351] on td "[PERSON_NAME]" at bounding box center [432, 352] width 73 height 24
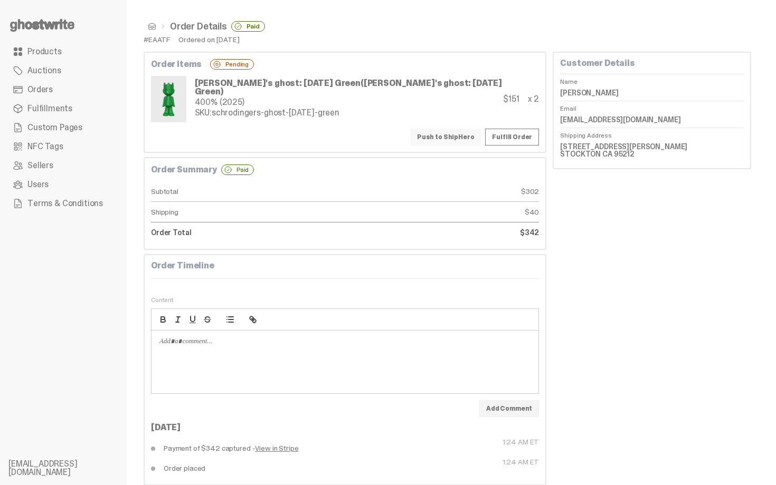
click at [479, 139] on button "Push to ShipHero" at bounding box center [445, 137] width 71 height 17
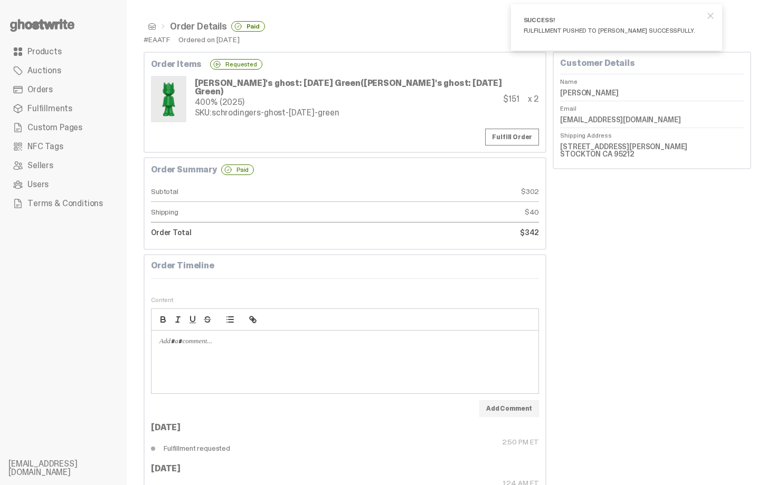
click at [150, 26] on span at bounding box center [152, 26] width 8 height 8
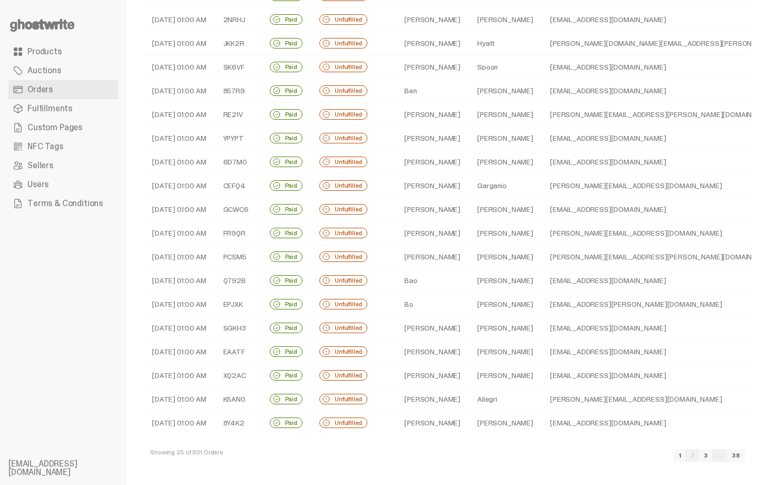
click at [443, 373] on td "[PERSON_NAME]" at bounding box center [432, 376] width 73 height 24
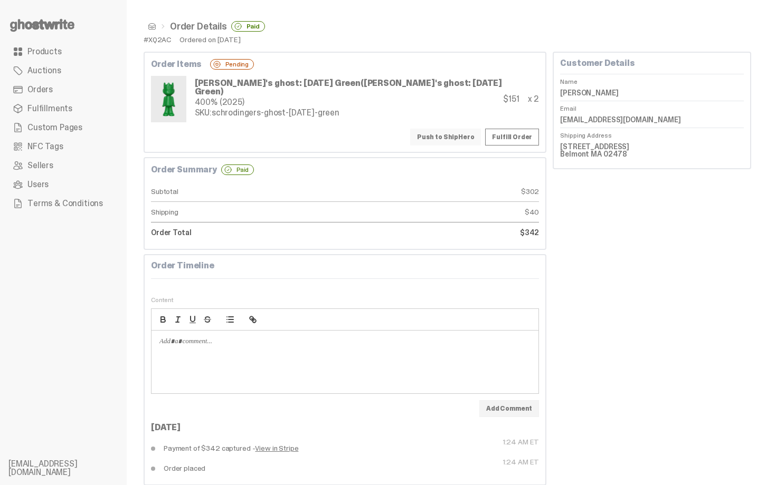
click at [453, 139] on button "Push to ShipHero" at bounding box center [445, 137] width 71 height 17
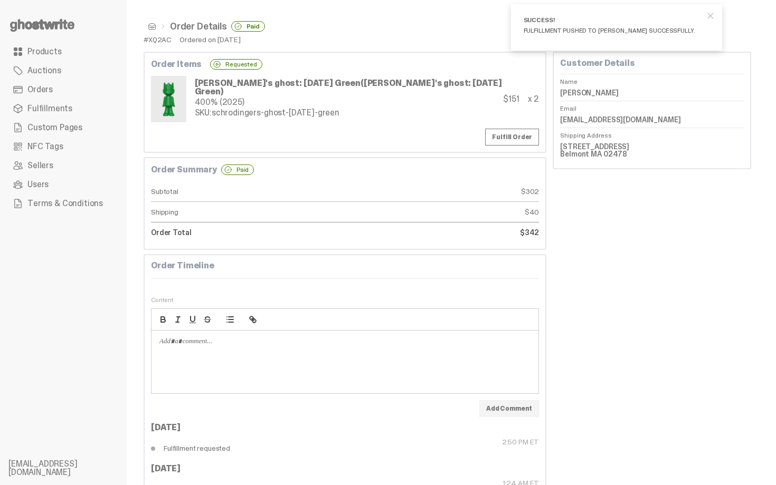
click at [150, 26] on span at bounding box center [152, 26] width 8 height 8
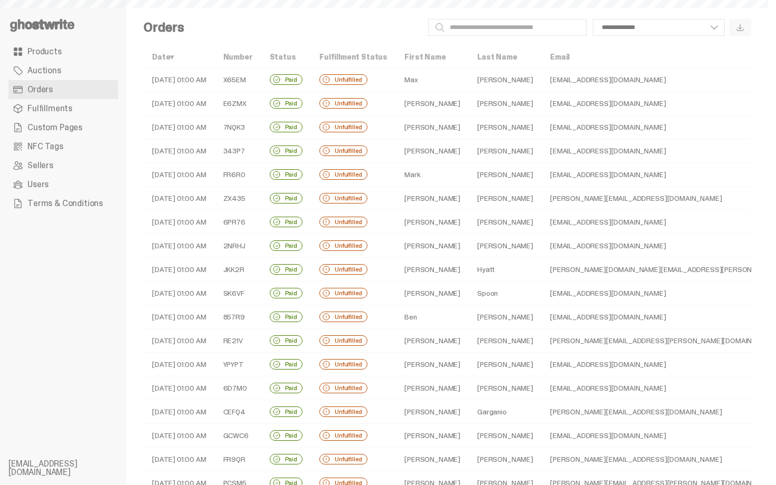
scroll to position [226, 0]
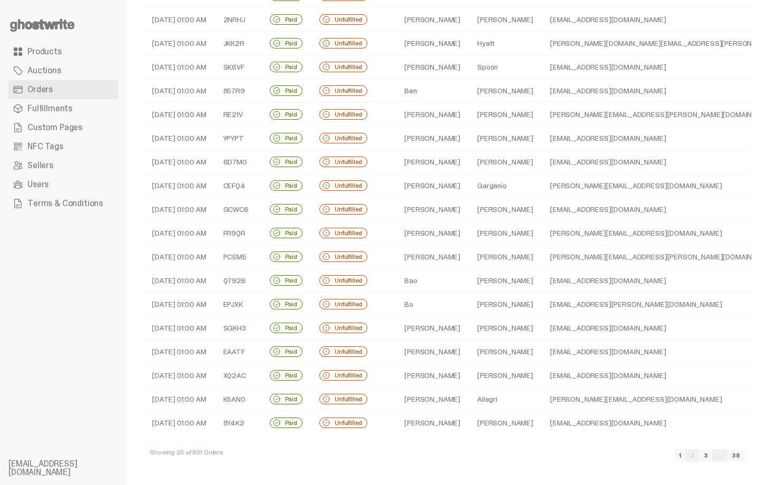
click at [468, 394] on td "Allegri" at bounding box center [504, 400] width 73 height 24
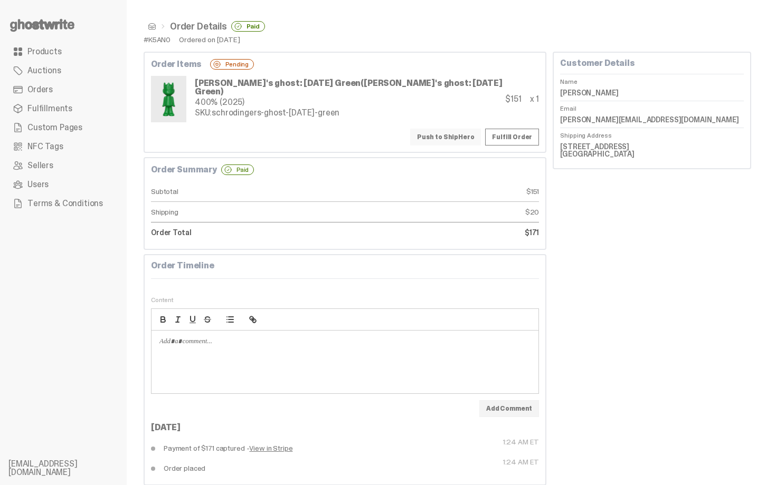
click at [450, 138] on button "Push to ShipHero" at bounding box center [445, 137] width 71 height 17
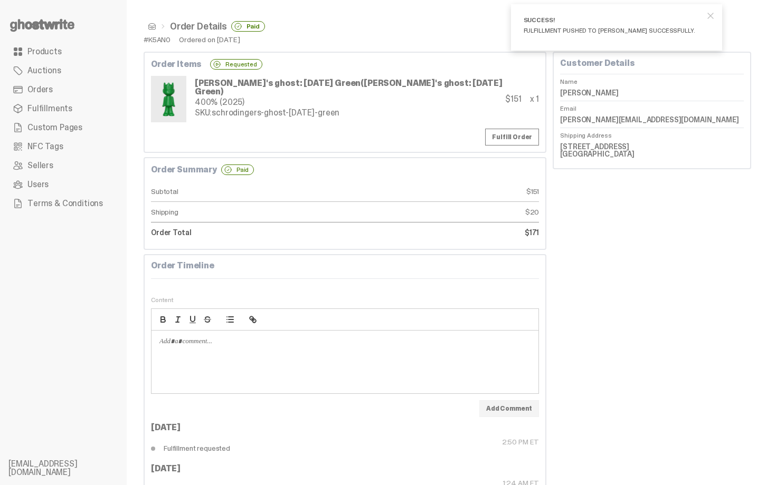
click at [151, 26] on span at bounding box center [152, 26] width 8 height 8
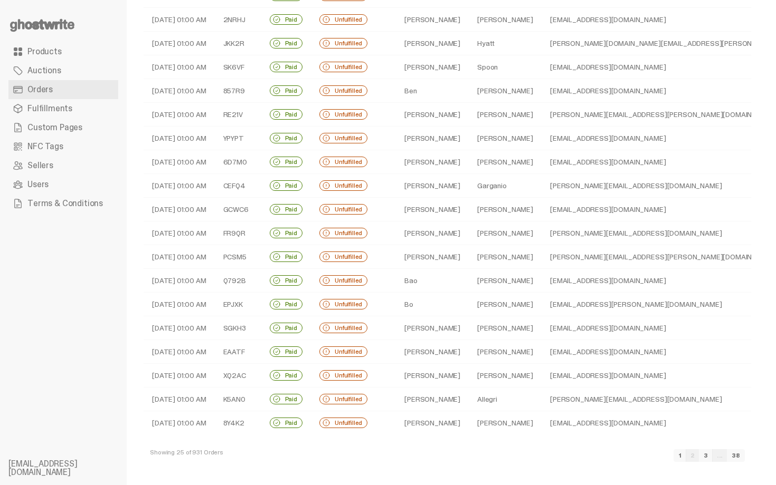
click at [468, 419] on td "[PERSON_NAME]" at bounding box center [504, 424] width 73 height 24
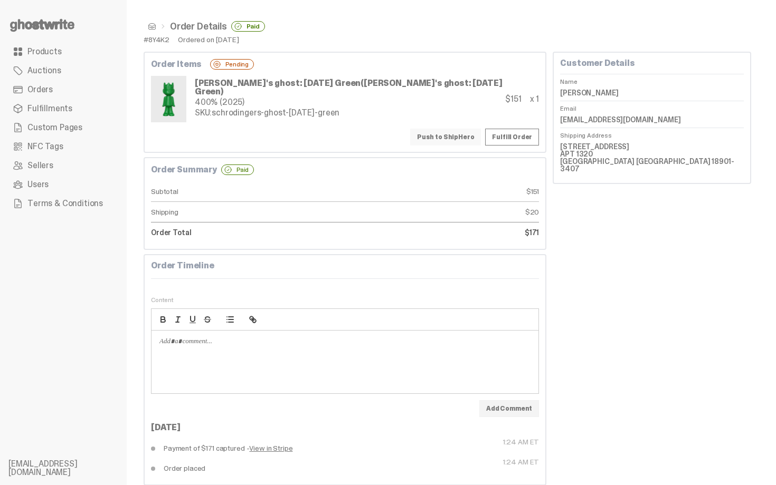
click at [453, 139] on button "Push to ShipHero" at bounding box center [445, 137] width 71 height 17
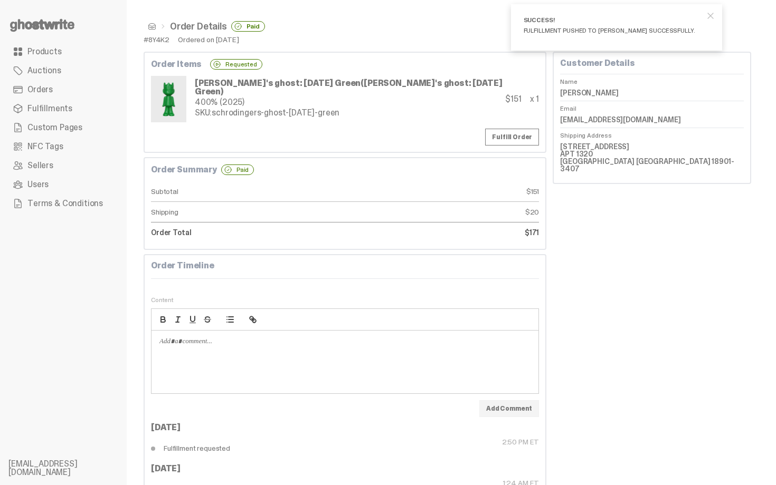
click at [151, 26] on span at bounding box center [152, 26] width 8 height 8
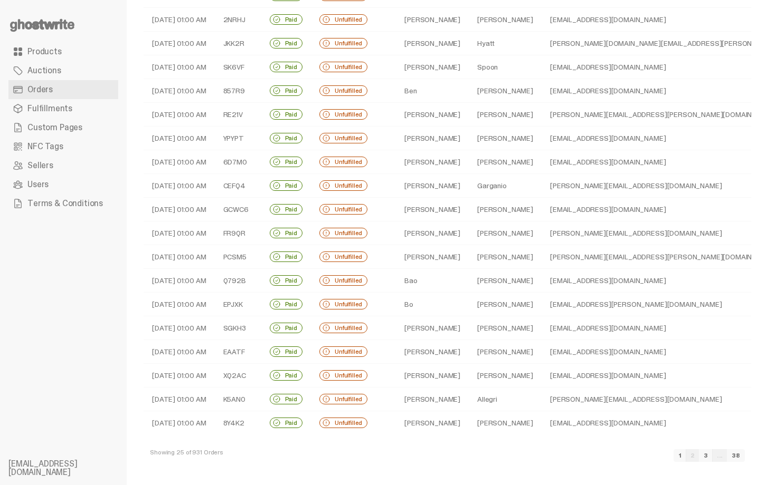
click at [712, 457] on link "3" at bounding box center [706, 455] width 14 height 13
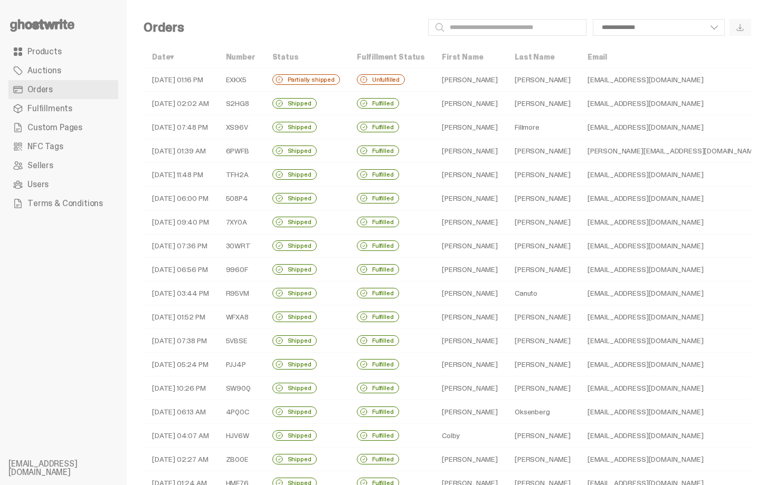
click at [386, 75] on div "Unfulfilled" at bounding box center [381, 79] width 48 height 11
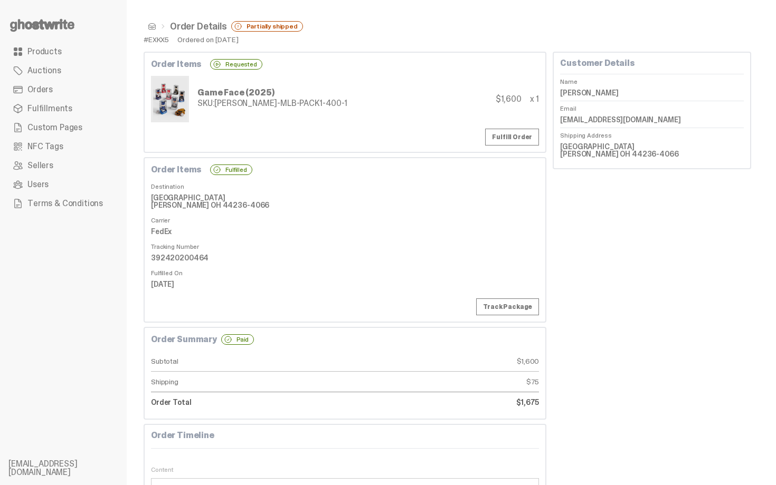
click at [154, 30] on span at bounding box center [152, 26] width 8 height 8
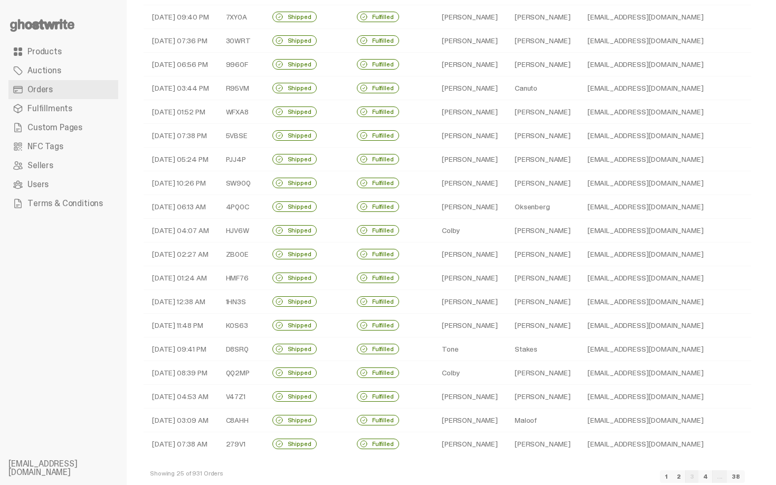
scroll to position [53, 0]
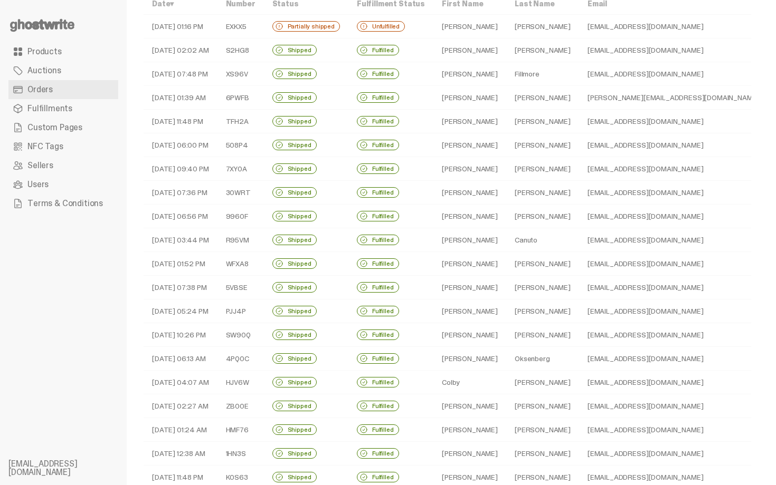
drag, startPoint x: 775, startPoint y: 304, endPoint x: 735, endPoint y: -19, distance: 325.9
click at [735, 0] on html "**********" at bounding box center [384, 189] width 768 height 485
